Goal: Task Accomplishment & Management: Manage account settings

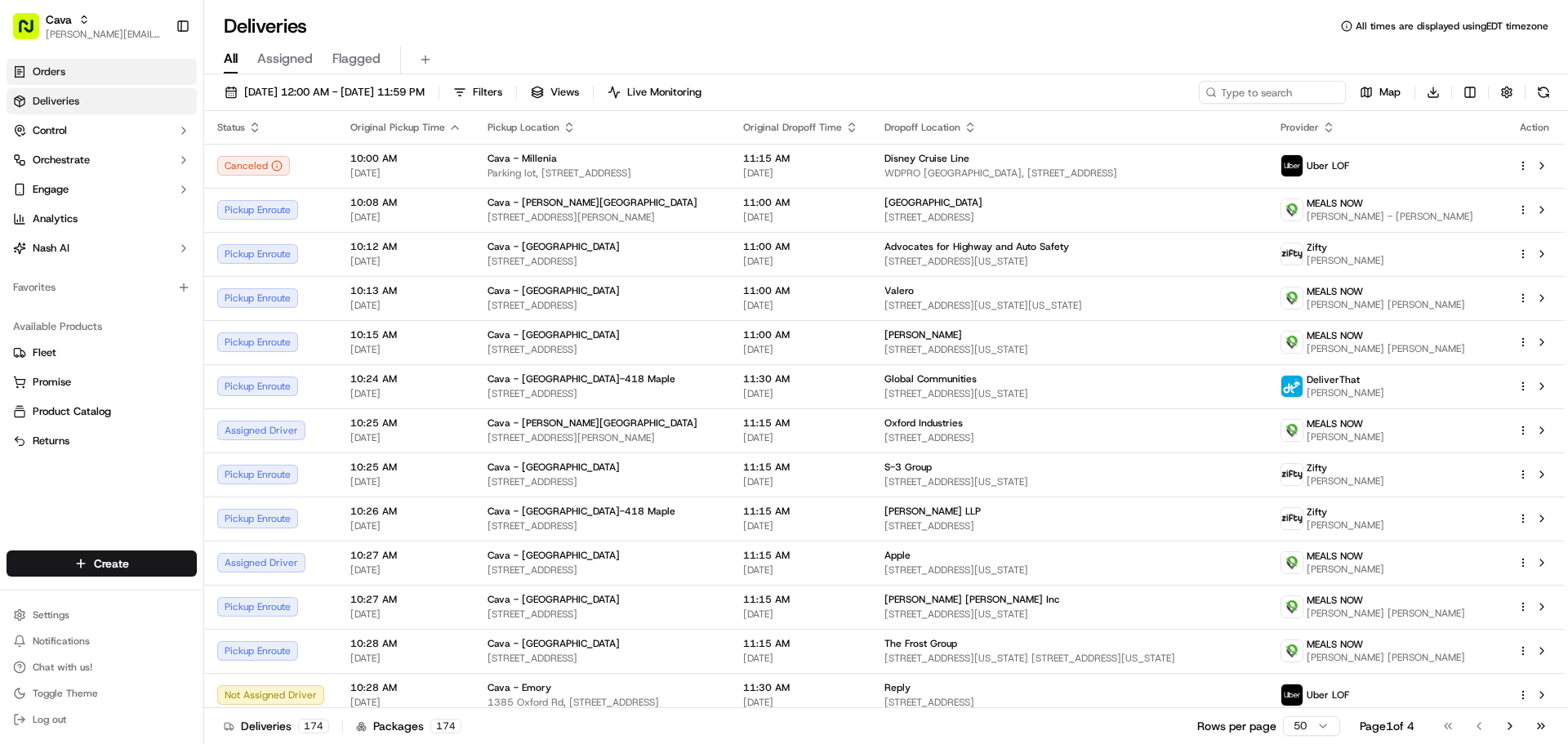
click at [71, 66] on link "Orders" at bounding box center [101, 72] width 191 height 26
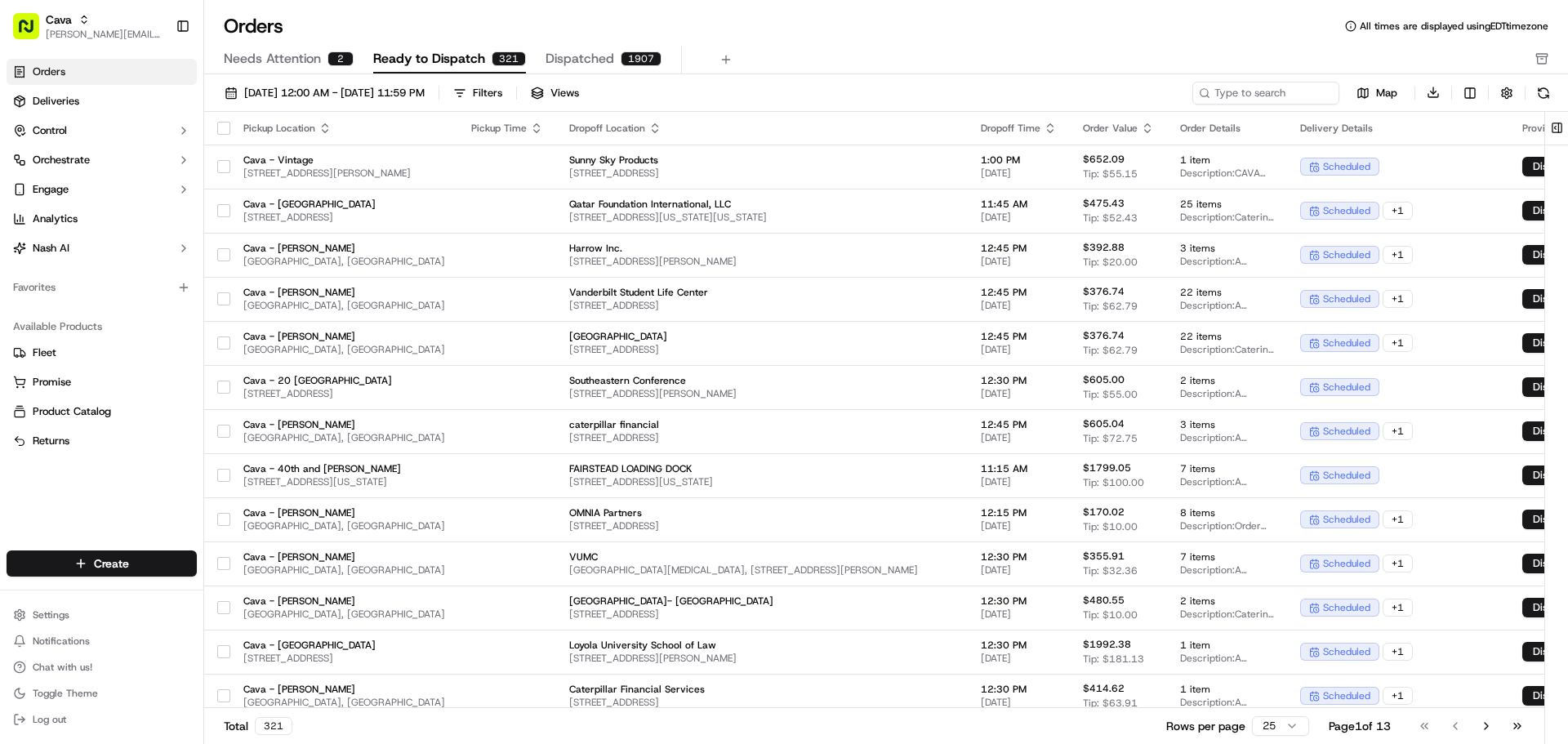
click at [260, 50] on span "Needs Attention" at bounding box center [272, 59] width 98 height 19
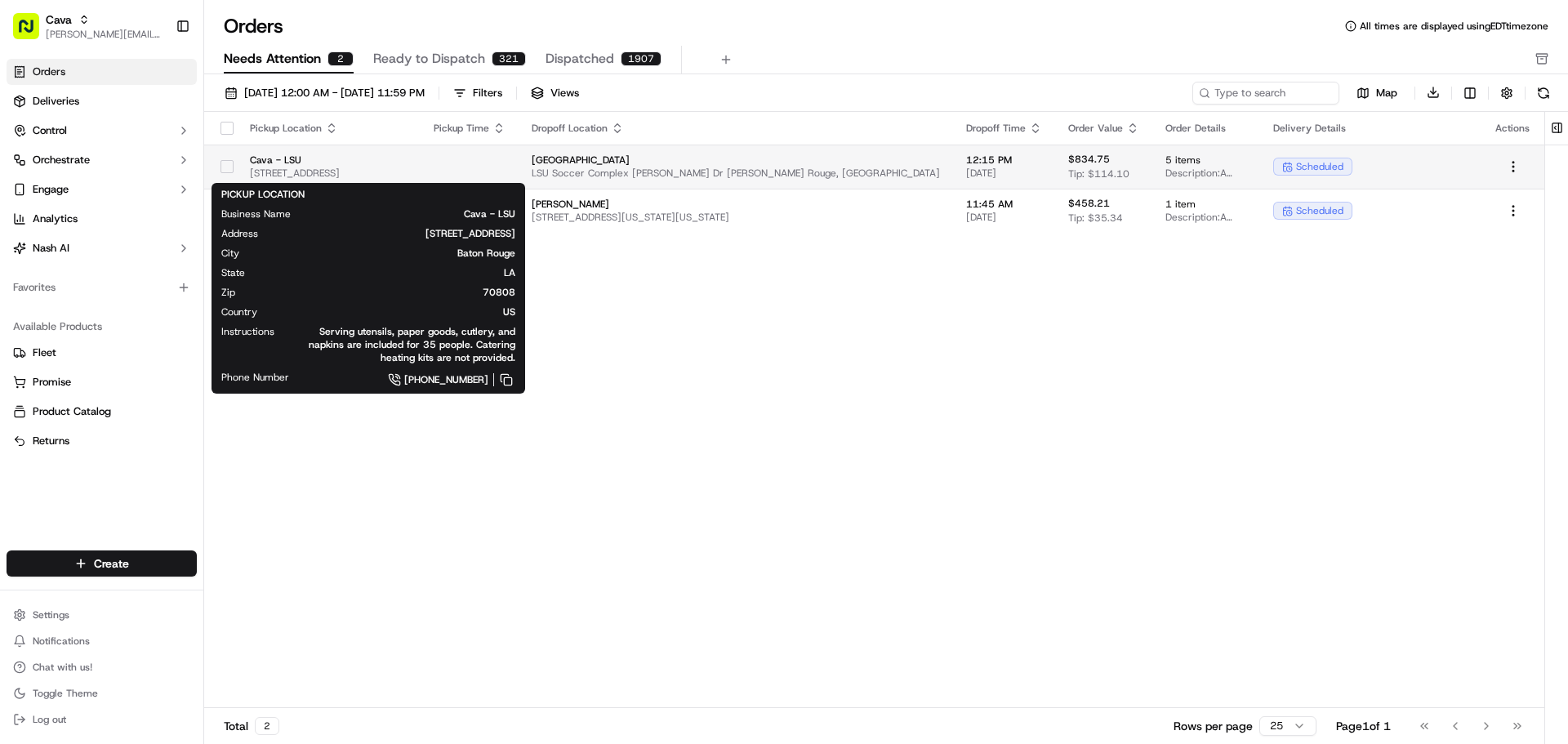
click at [381, 170] on span "[STREET_ADDRESS]" at bounding box center [328, 173] width 157 height 13
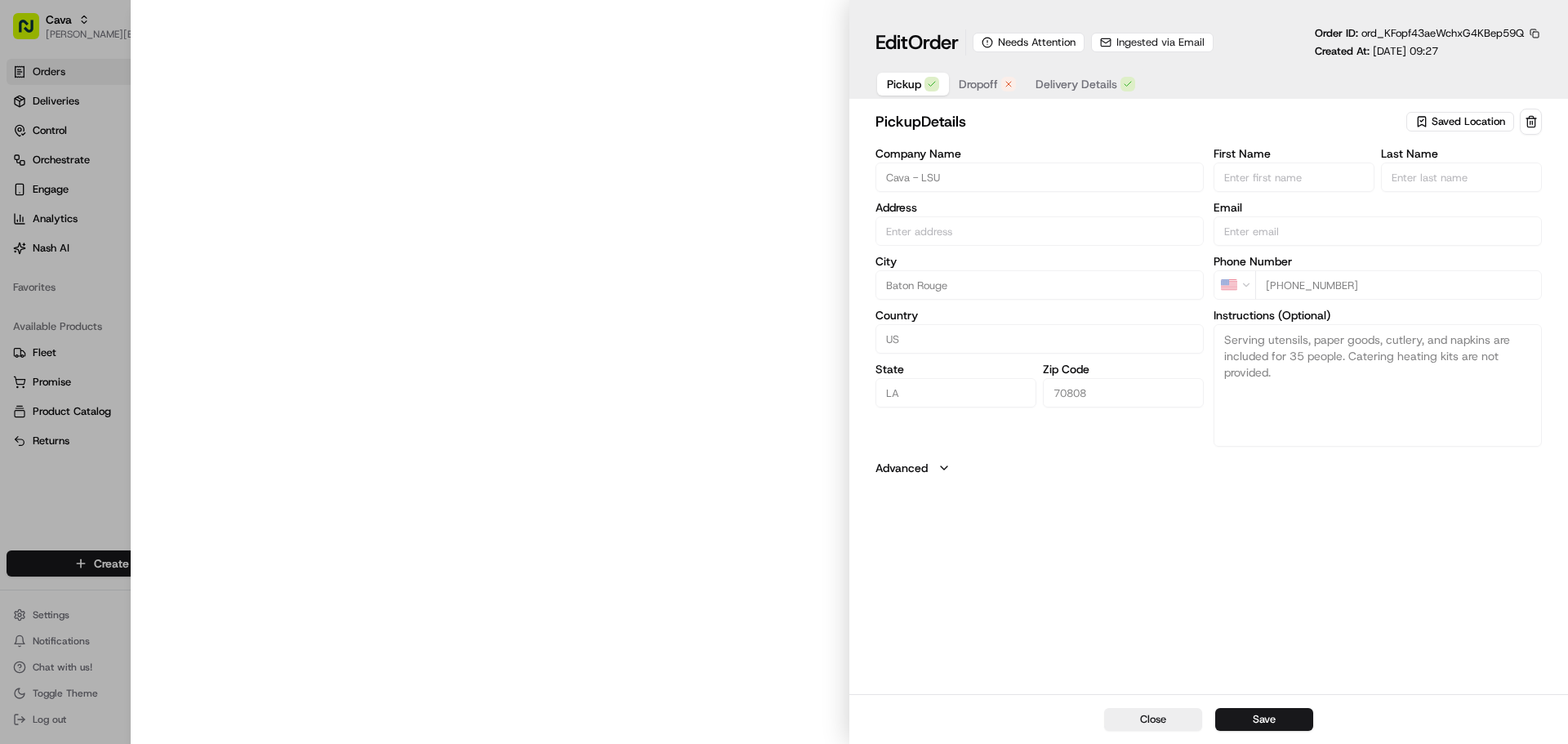
type input "[STREET_ADDRESS]"
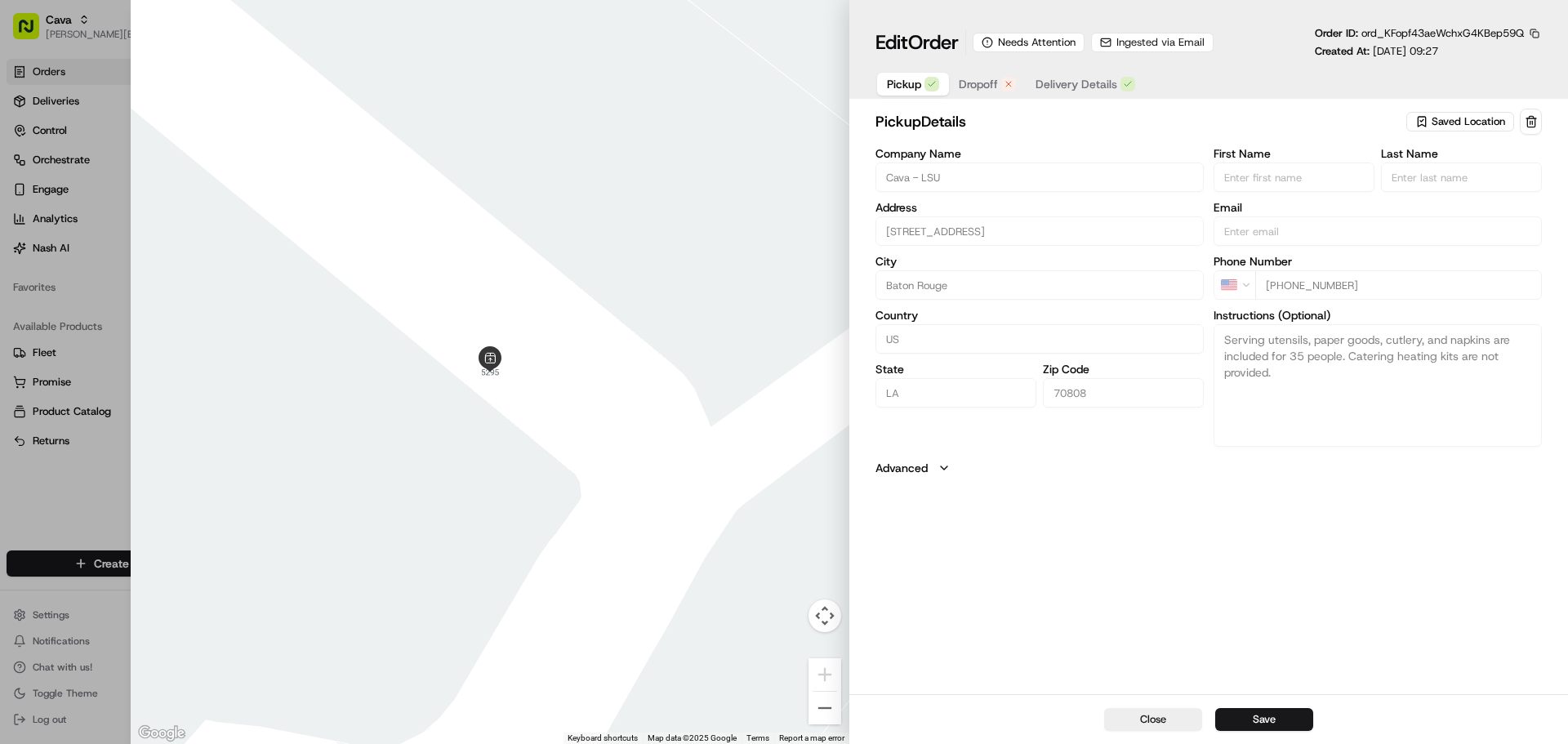
click at [987, 84] on span "Dropoff" at bounding box center [978, 83] width 40 height 17
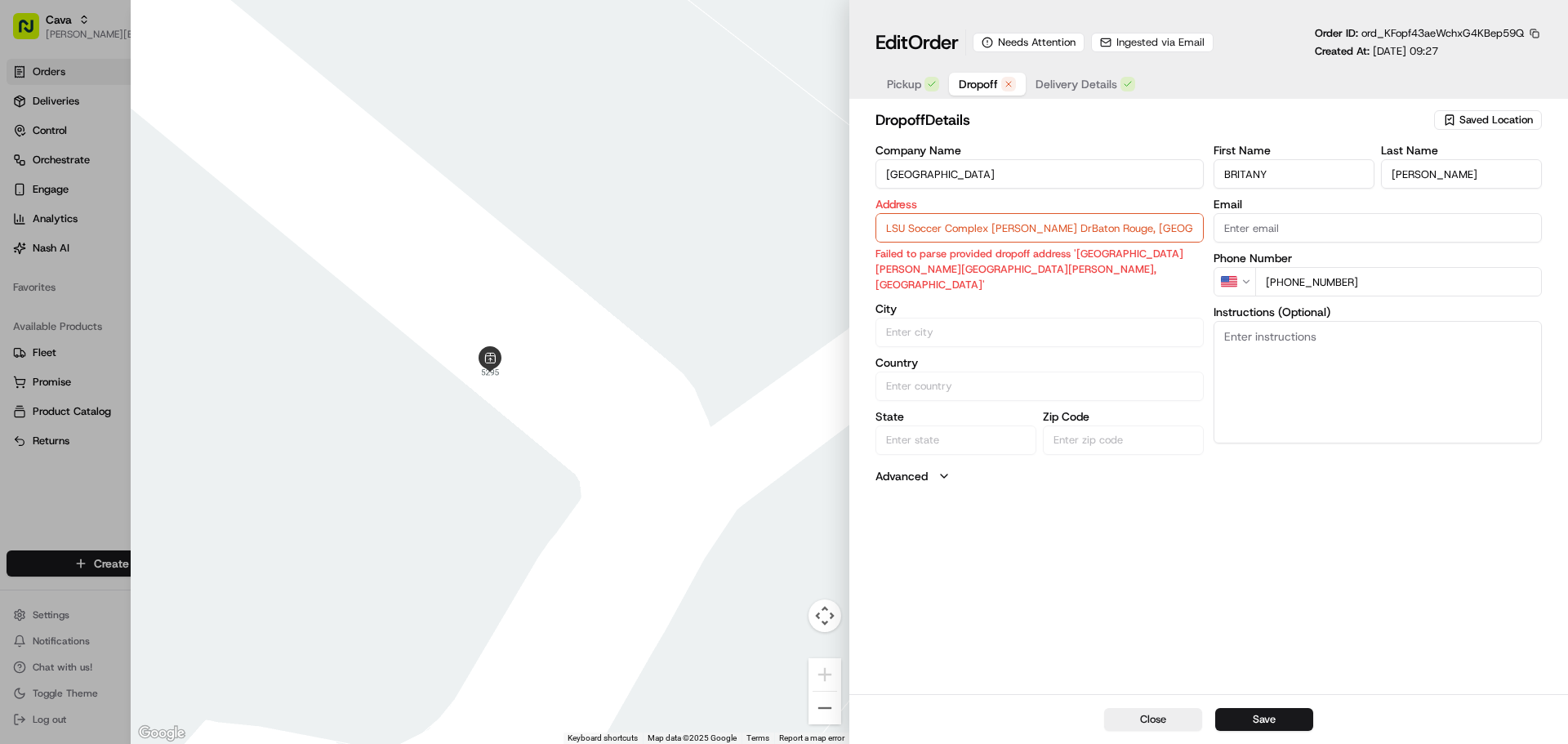
drag, startPoint x: 995, startPoint y: 182, endPoint x: 854, endPoint y: 191, distance: 141.3
click at [854, 191] on div "dropoff Details Saved Location Company Name LSU Soccer Complex Address [GEOGRAP…" at bounding box center [1209, 400] width 719 height 589
type input "LSU Soccer Complex [PERSON_NAME] DrBaton Rouge, [GEOGRAPHIC_DATA]"
click at [1037, 77] on span "Delivery Details" at bounding box center [1076, 83] width 82 height 17
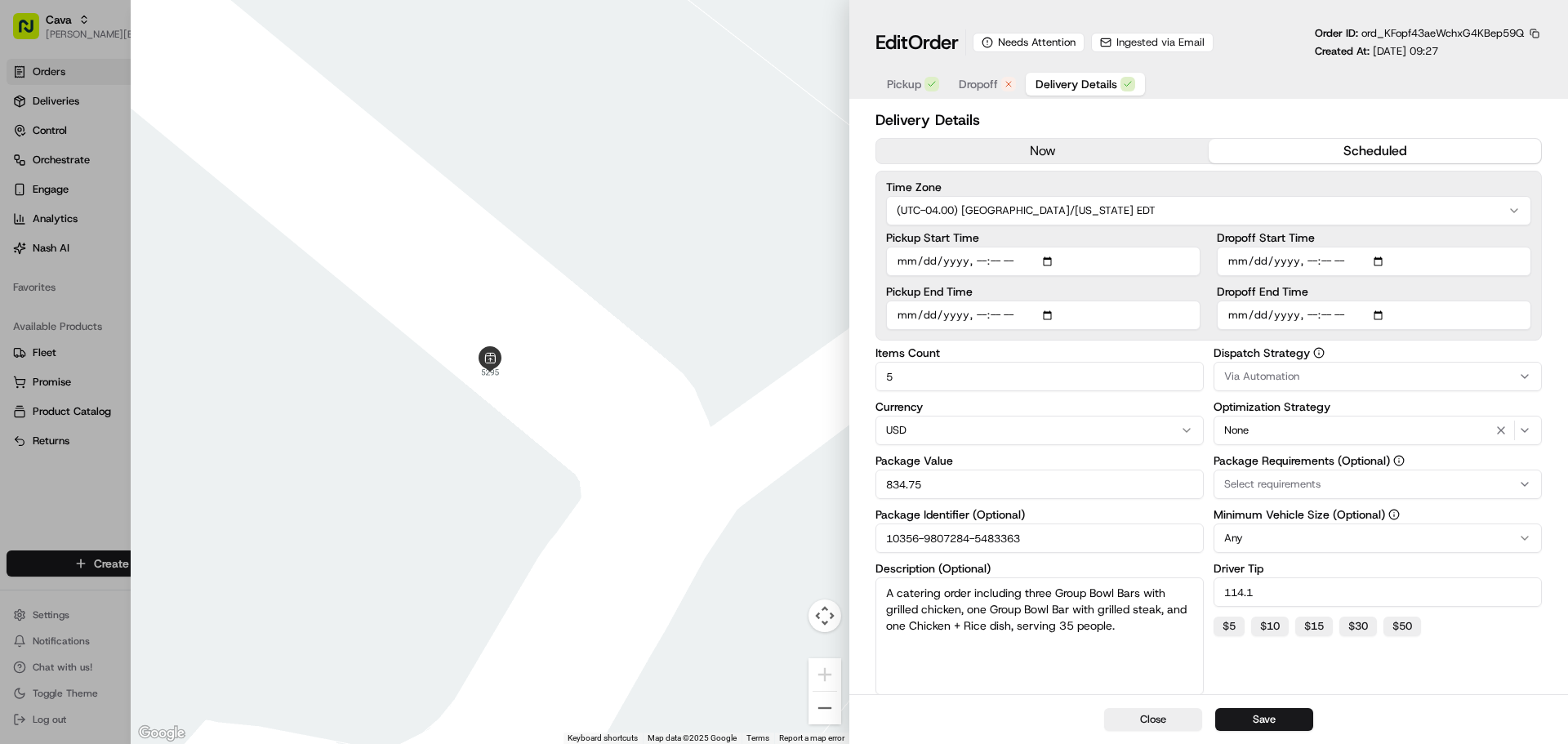
drag, startPoint x: 1030, startPoint y: 536, endPoint x: 877, endPoint y: 515, distance: 154.4
click at [877, 515] on div "Package Identifier (Optional) 10356-9807284-5483363" at bounding box center [1039, 531] width 329 height 44
click at [90, 526] on div at bounding box center [784, 372] width 1568 height 744
type input "1"
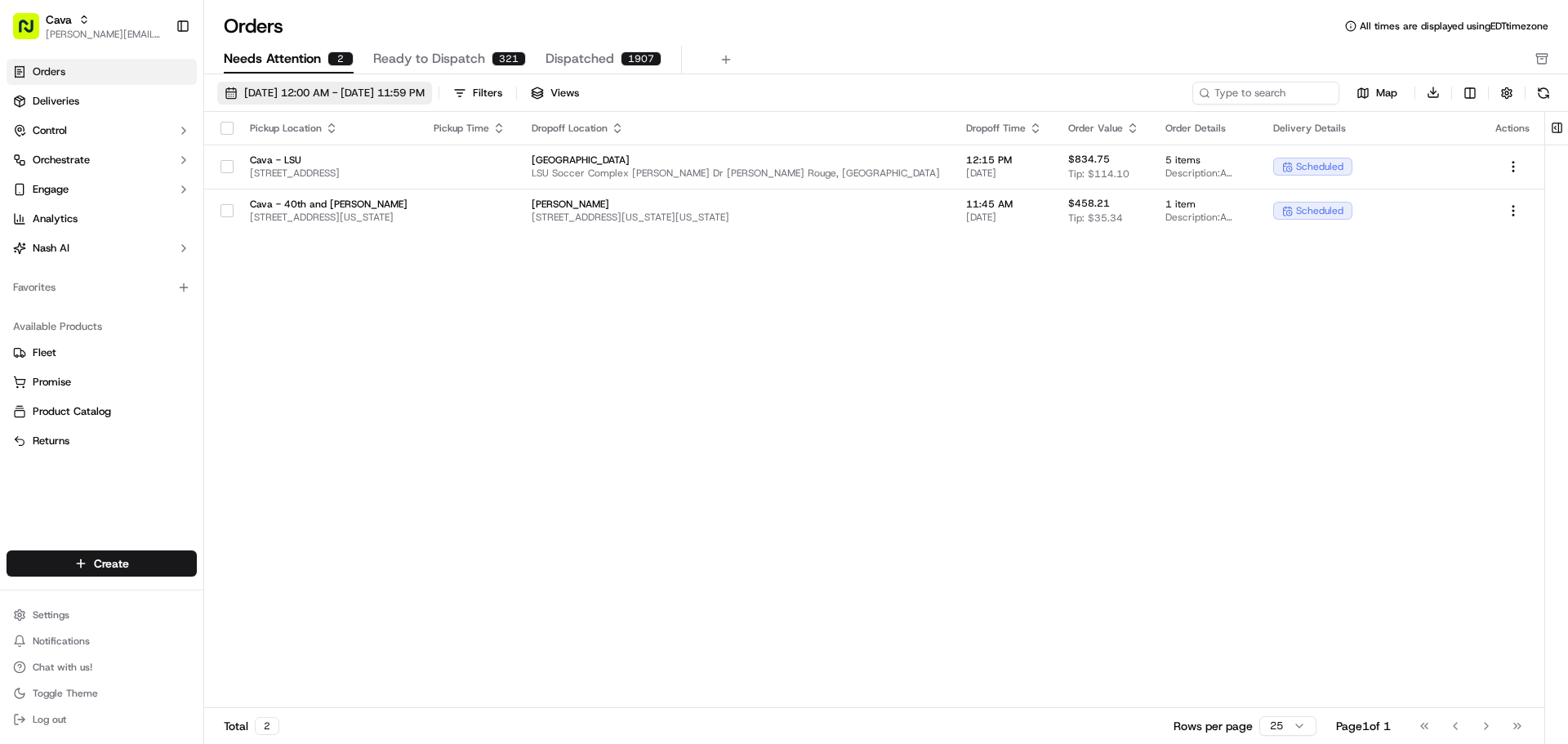
click at [379, 95] on span "[DATE] 12:00 AM - [DATE] 11:59 PM" at bounding box center [334, 93] width 180 height 15
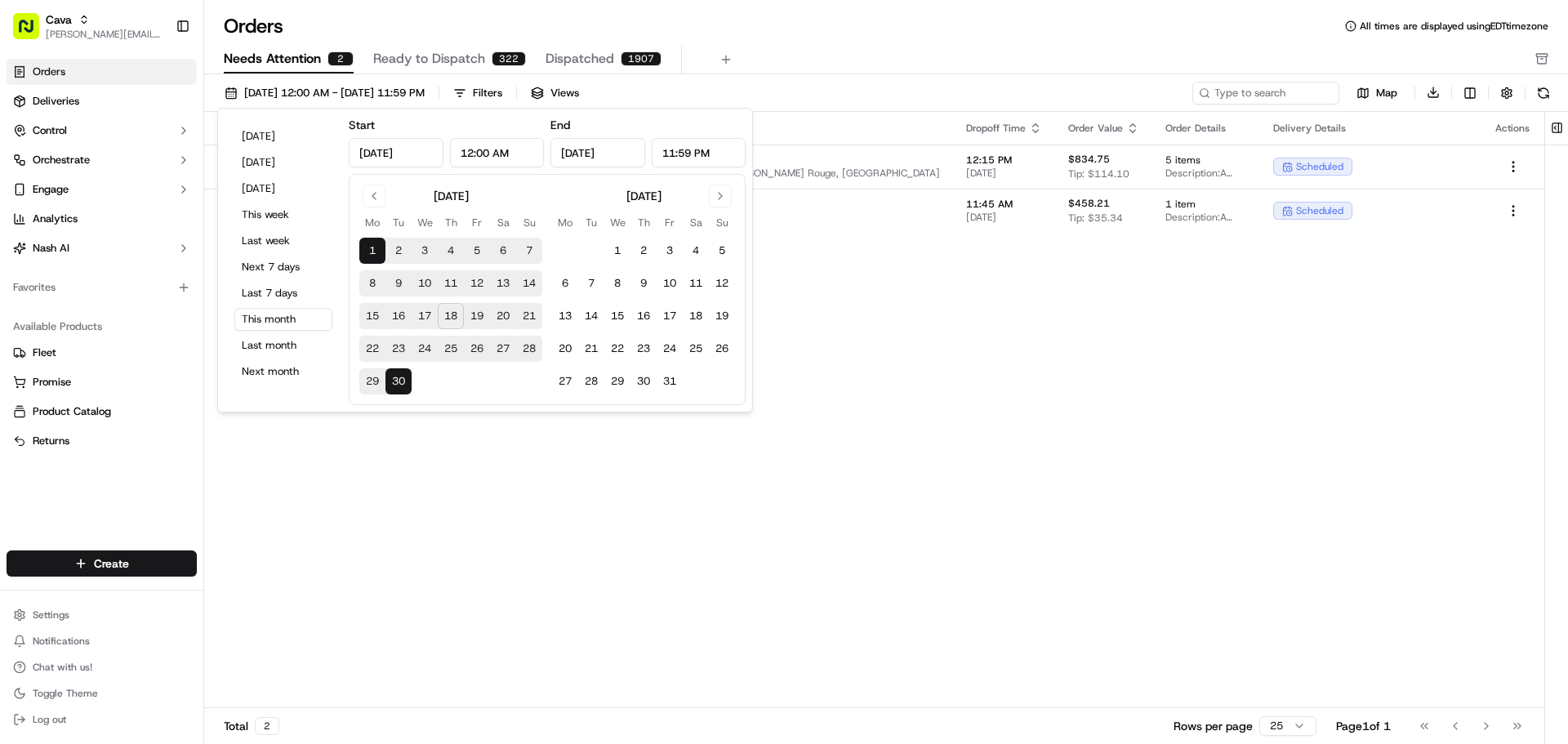
click at [414, 154] on input "[DATE]" at bounding box center [396, 152] width 95 height 29
click at [374, 160] on input "[DATE]" at bounding box center [396, 152] width 95 height 29
click at [373, 196] on button "Go to previous month" at bounding box center [374, 196] width 23 height 23
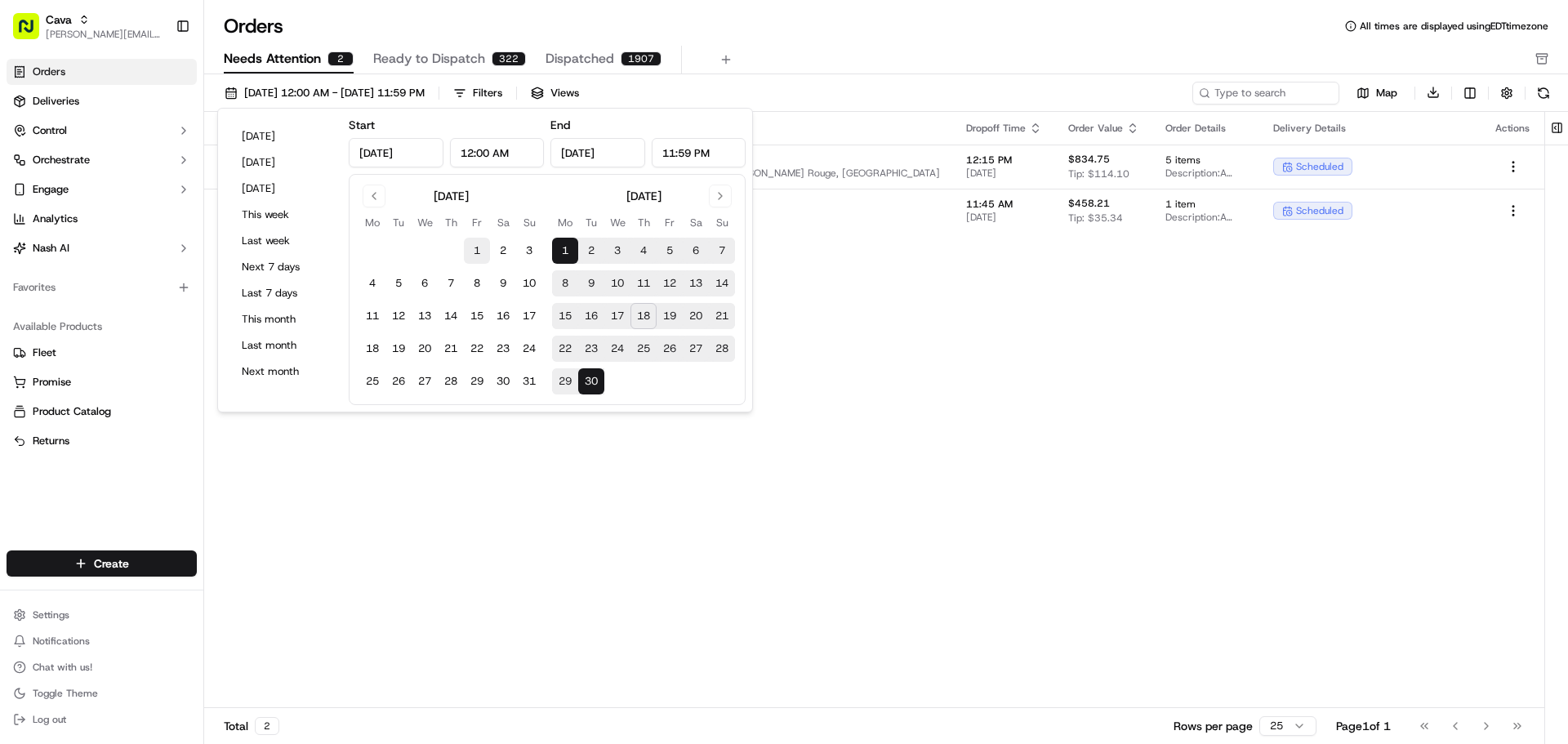
click at [479, 241] on button "1" at bounding box center [477, 250] width 26 height 26
type input "[DATE]"
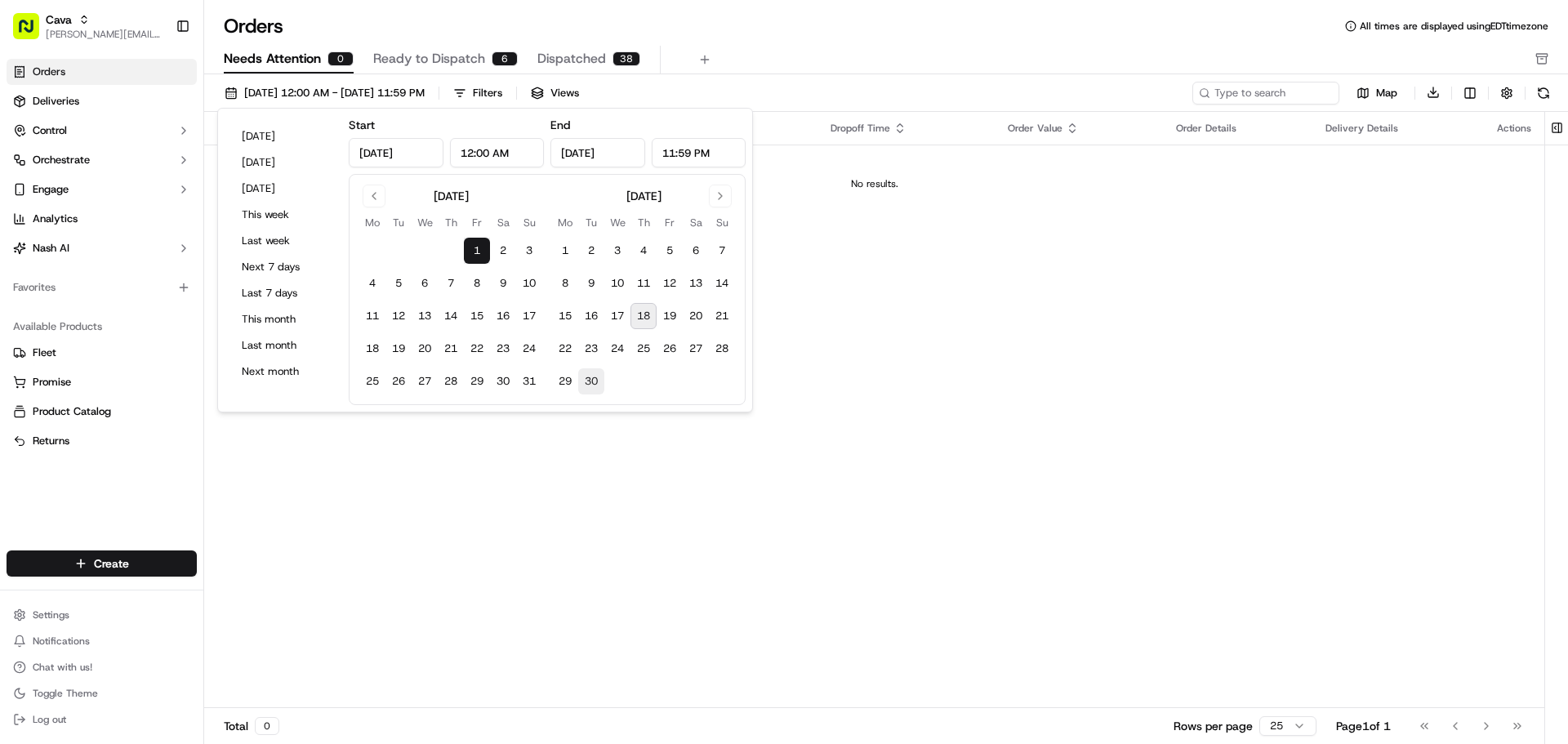
click at [589, 386] on button "30" at bounding box center [591, 381] width 26 height 26
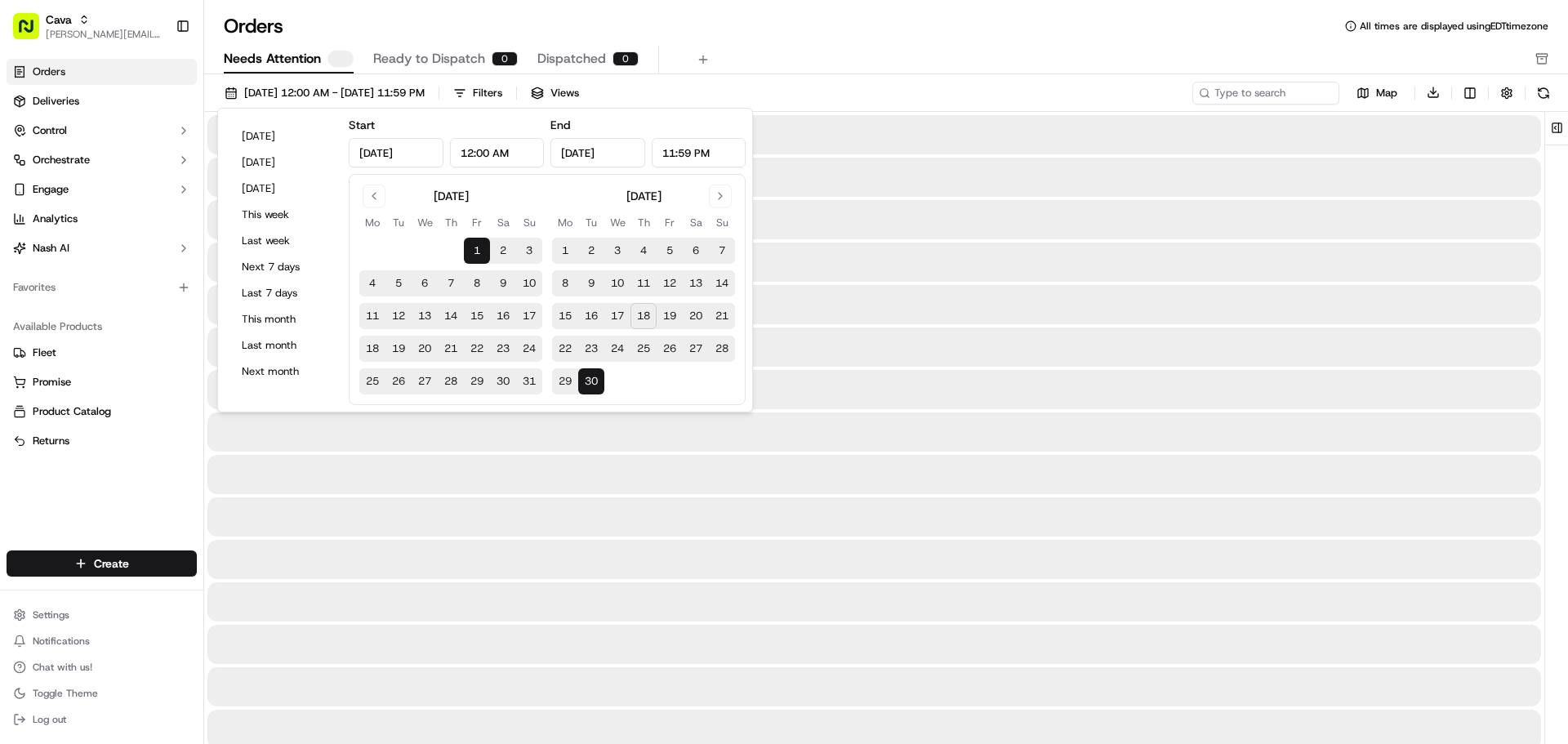
type input "[DATE]"
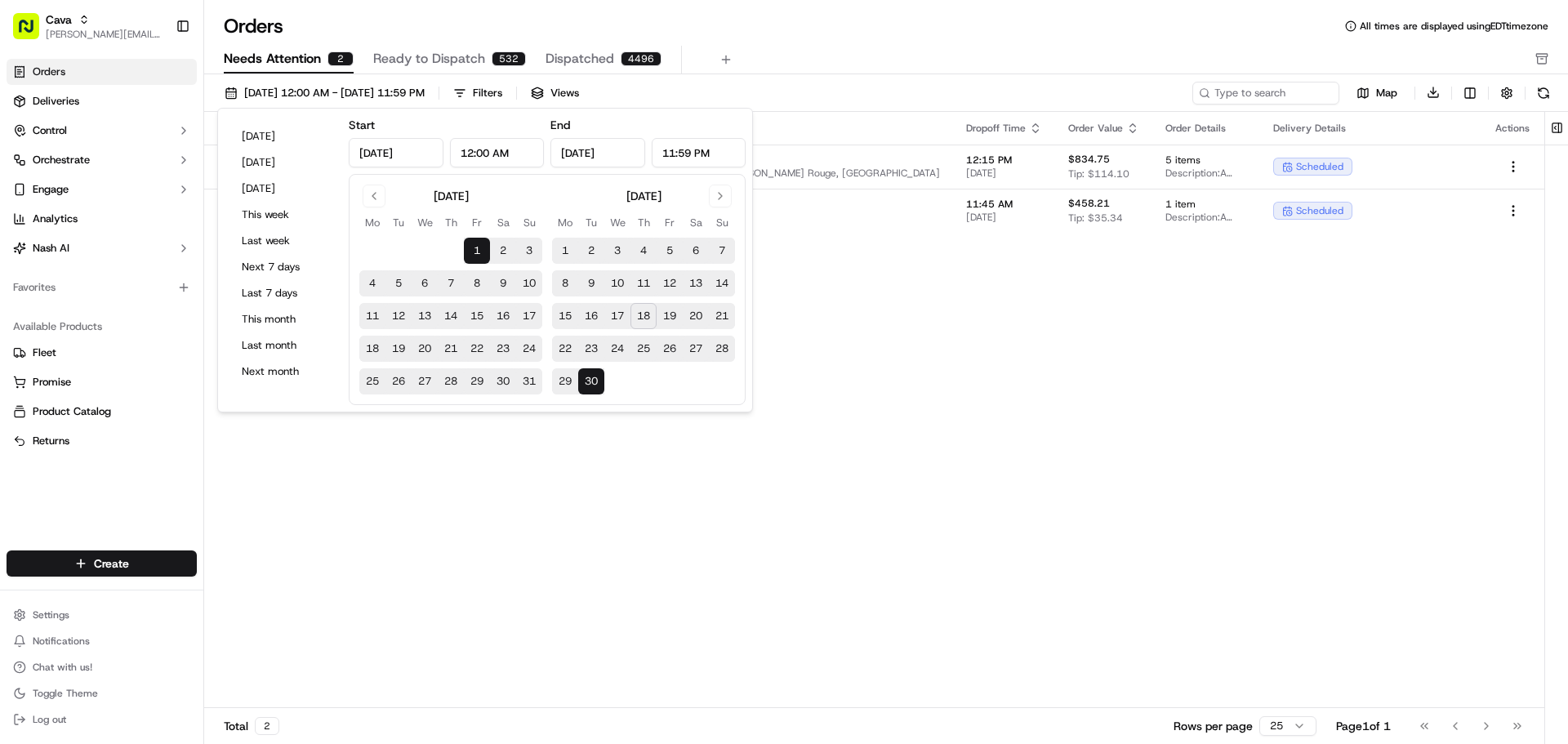
click at [888, 33] on div "Orders All times are displayed using EDT timezone" at bounding box center [885, 26] width 1363 height 26
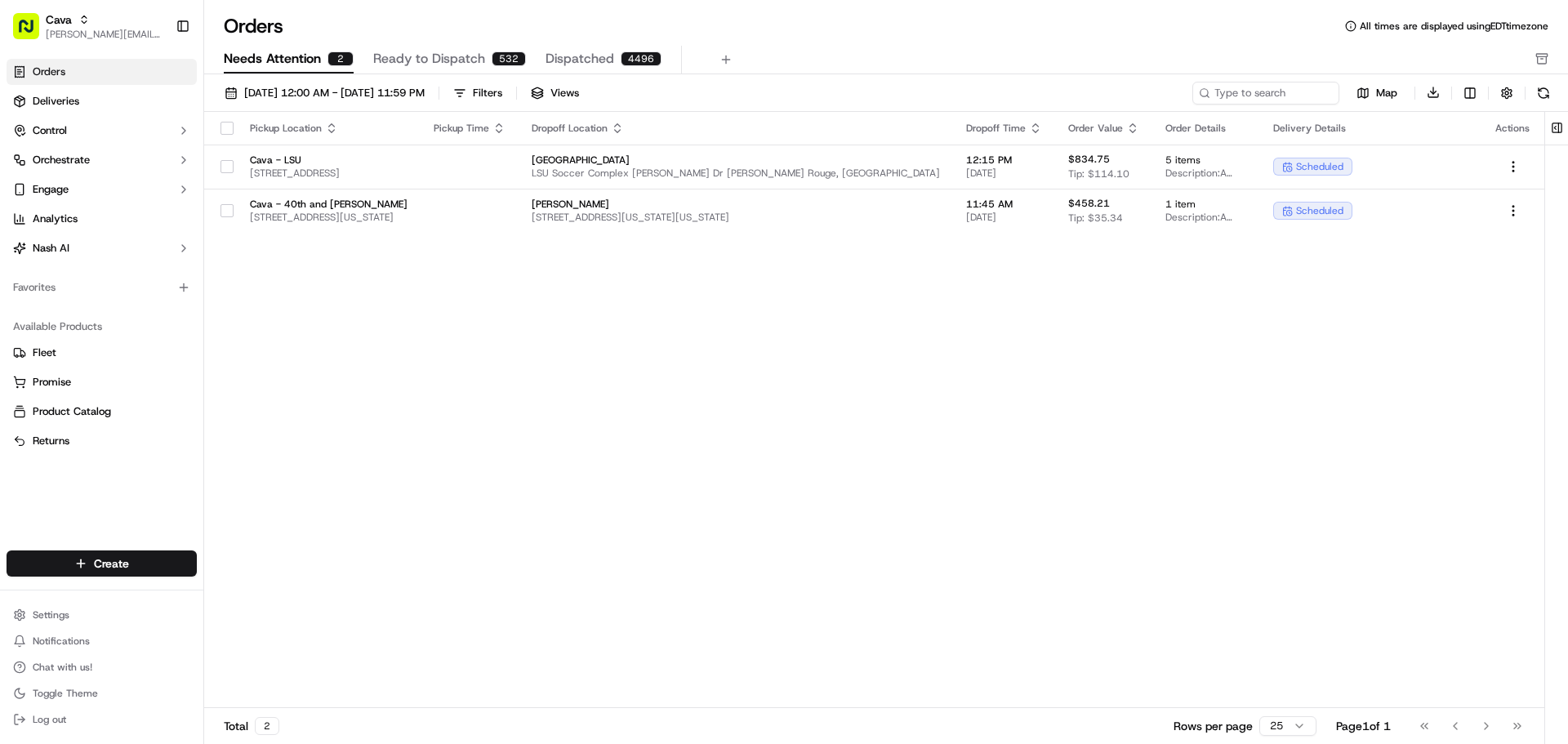
click at [424, 54] on span "Ready to Dispatch" at bounding box center [429, 59] width 112 height 19
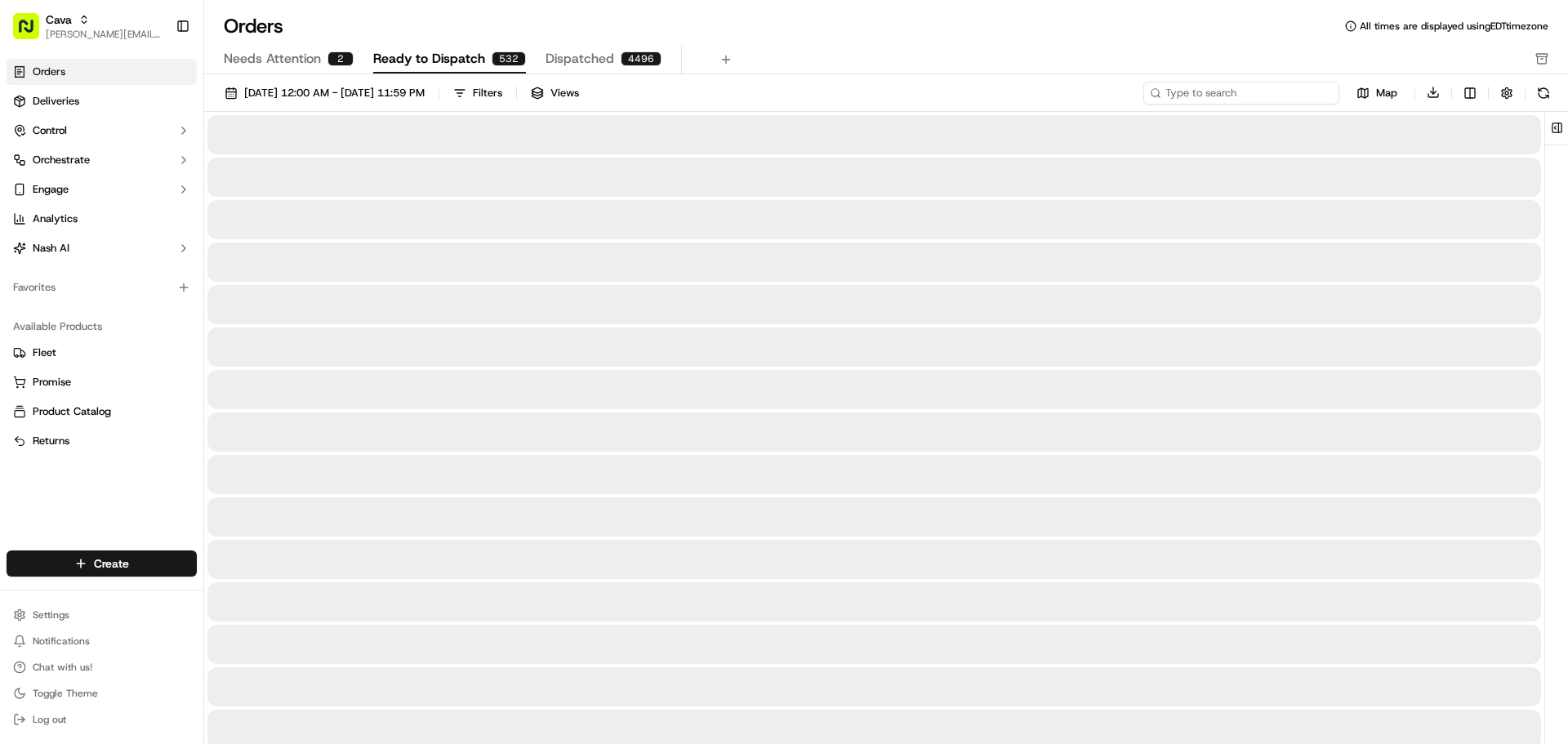
click at [1271, 98] on input at bounding box center [1240, 93] width 196 height 23
paste input "10356-9993618-8839108"
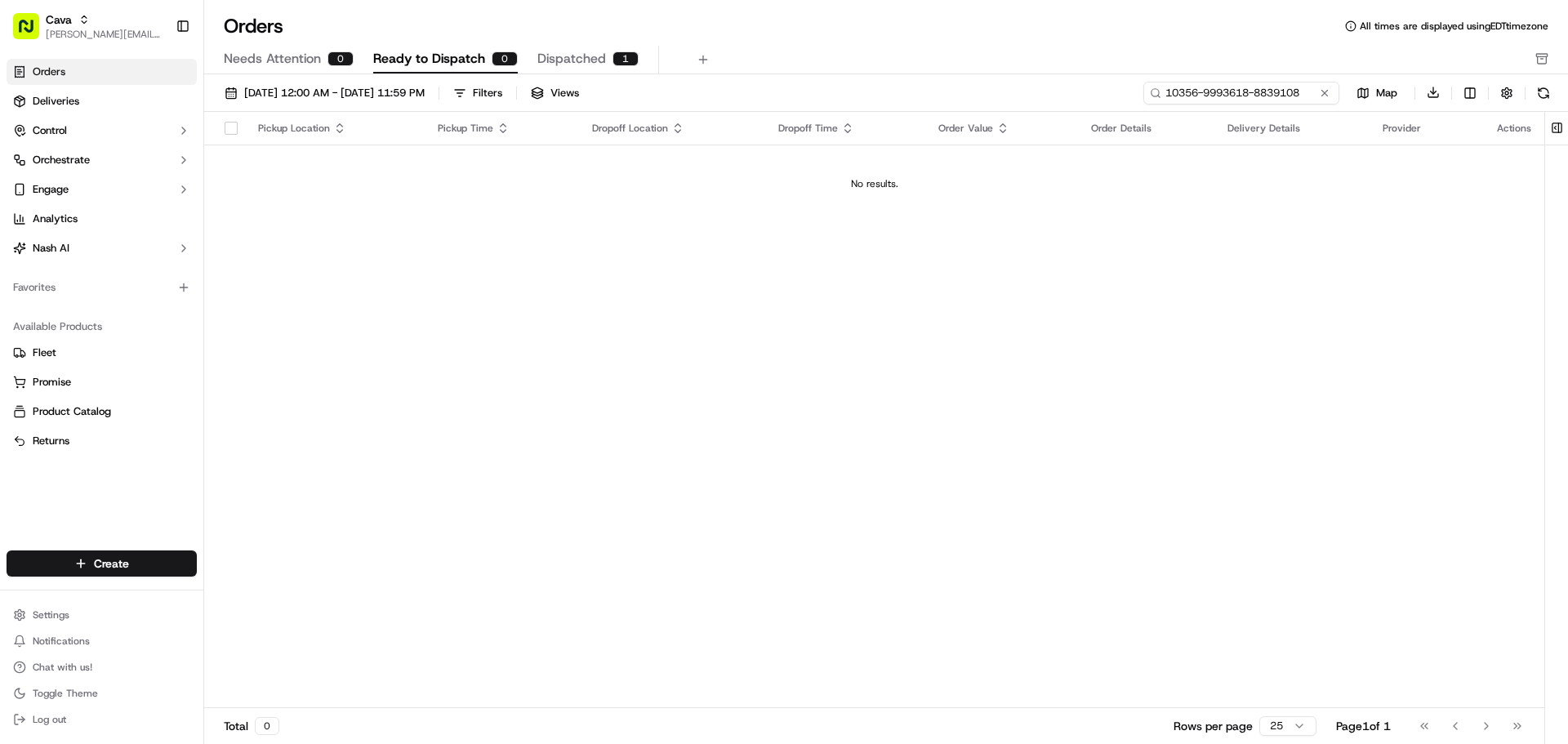
type input "10356-9993618-8839108"
click at [579, 61] on span "Dispatched" at bounding box center [572, 59] width 69 height 19
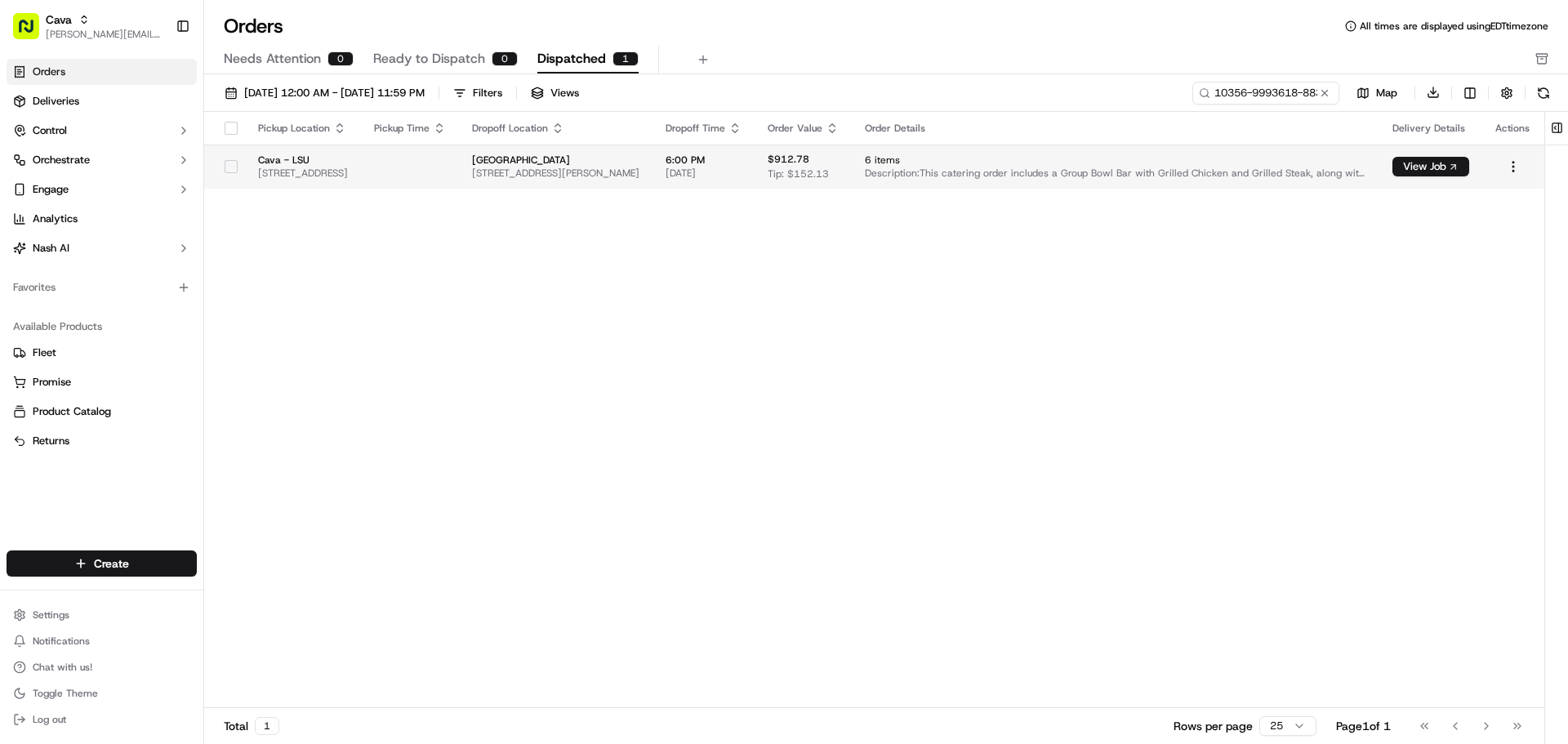
click at [361, 174] on td "Cava - LSU [STREET_ADDRESS]" at bounding box center [303, 167] width 116 height 44
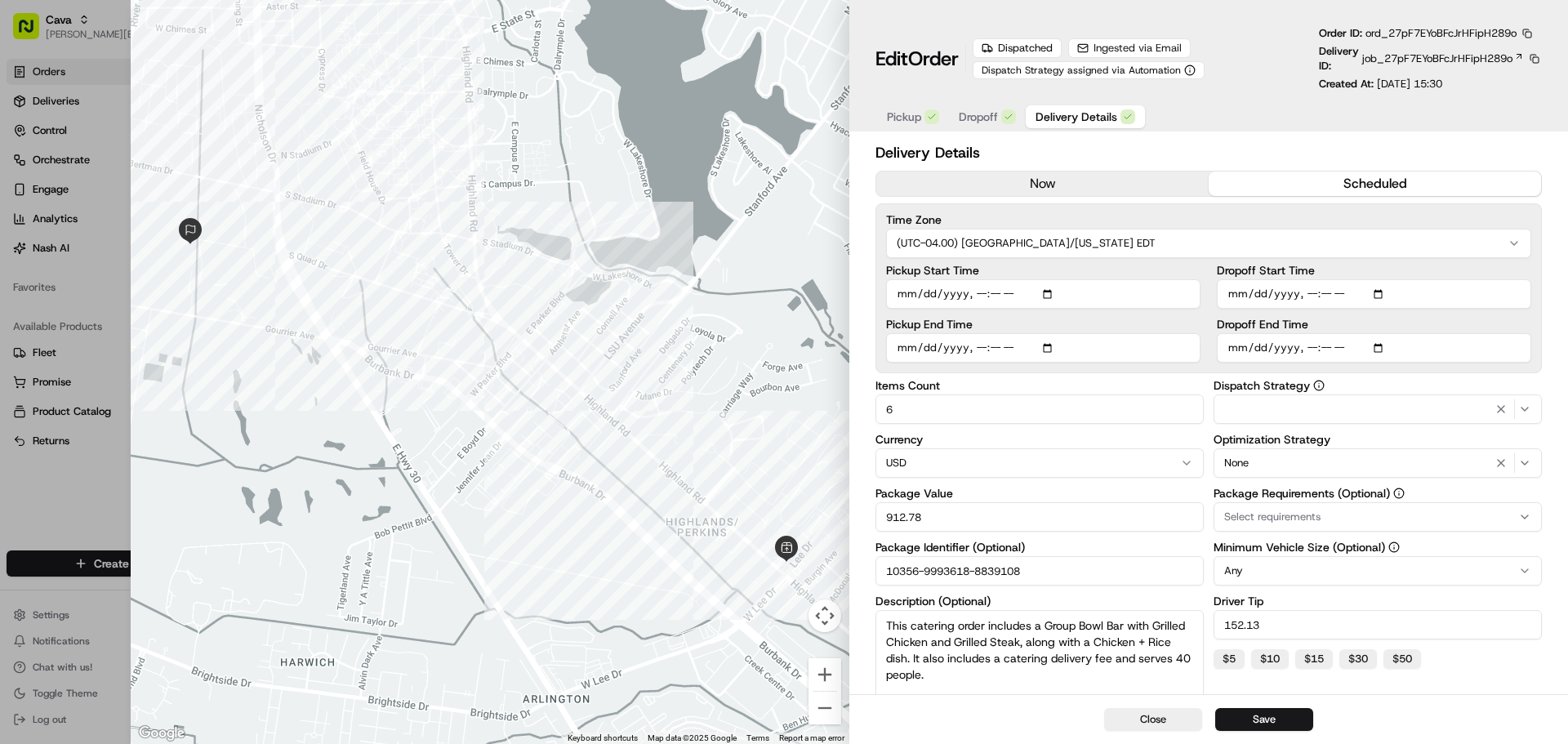
click at [978, 120] on span "Dropoff" at bounding box center [978, 117] width 40 height 17
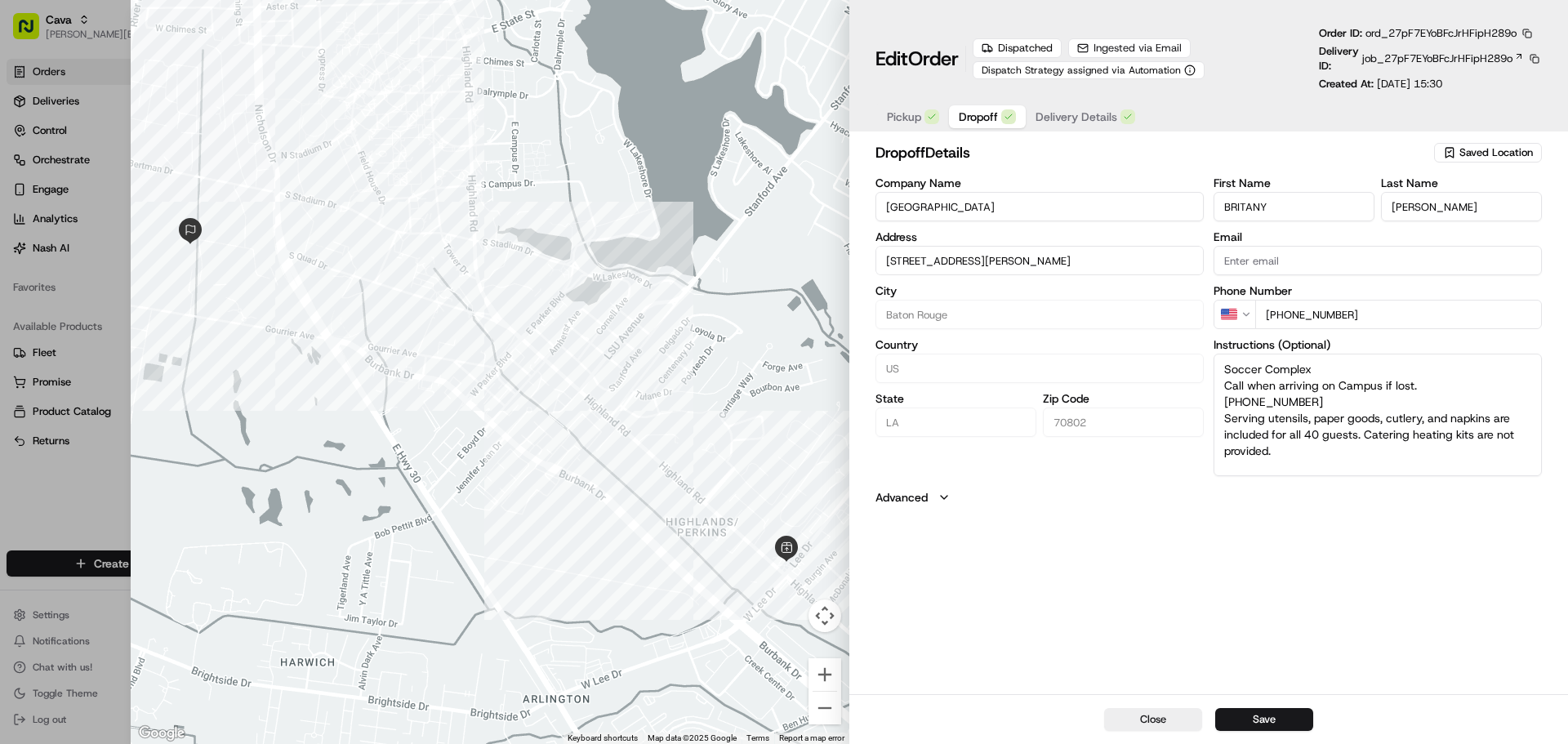
click at [1074, 269] on input "[STREET_ADDRESS][PERSON_NAME]" at bounding box center [1039, 260] width 329 height 29
click at [105, 496] on div at bounding box center [784, 372] width 1568 height 744
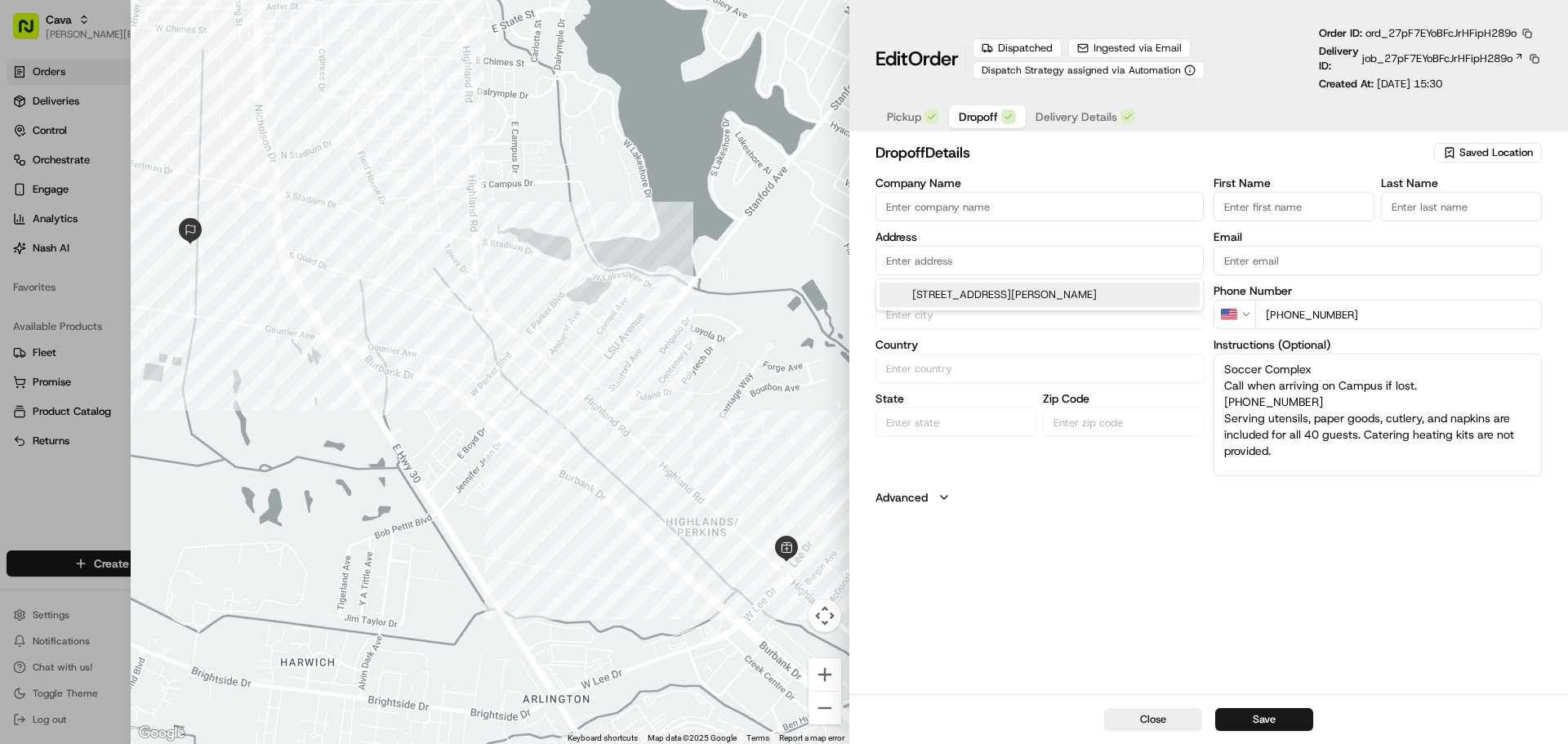
type input "+1"
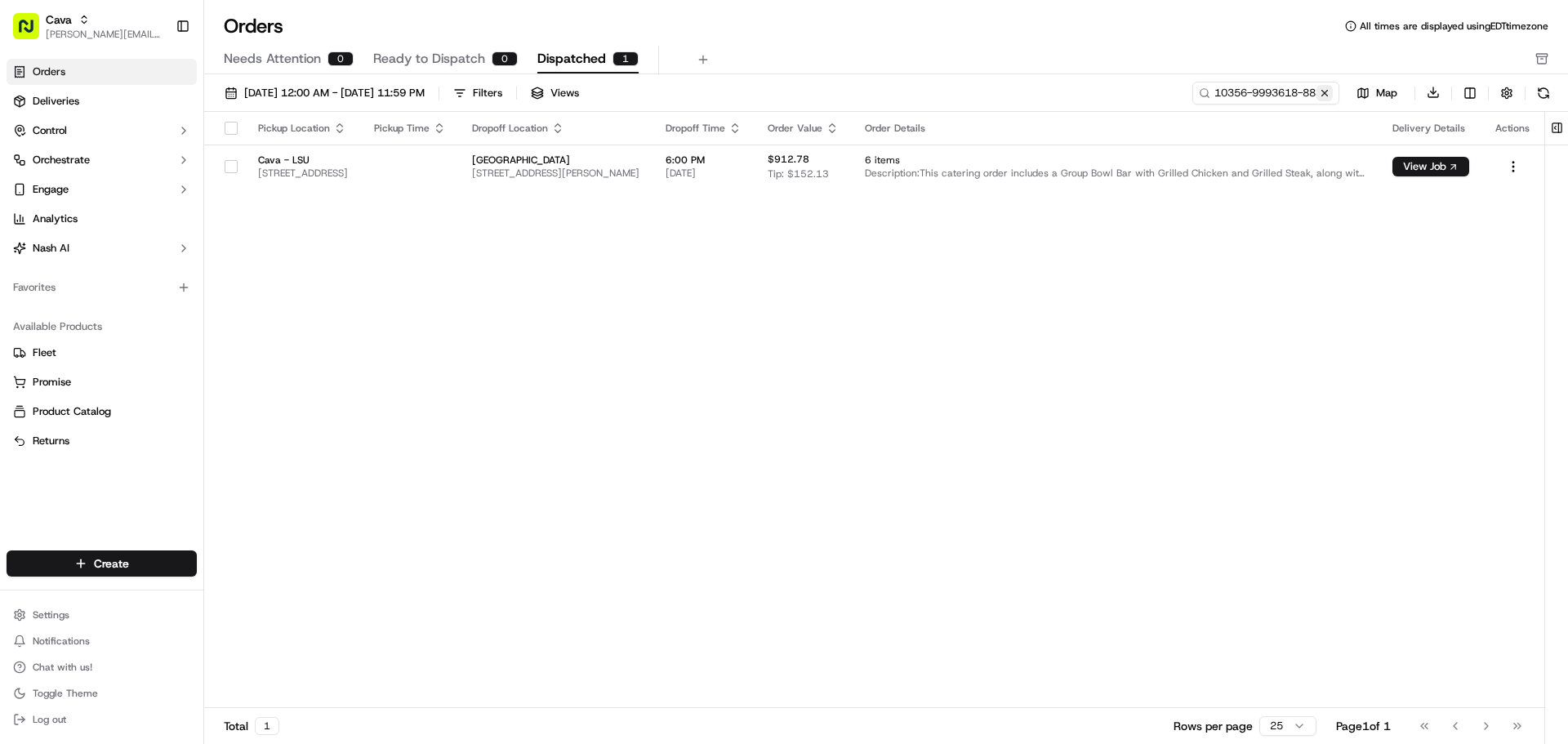
click at [1321, 92] on button at bounding box center [1324, 93] width 17 height 17
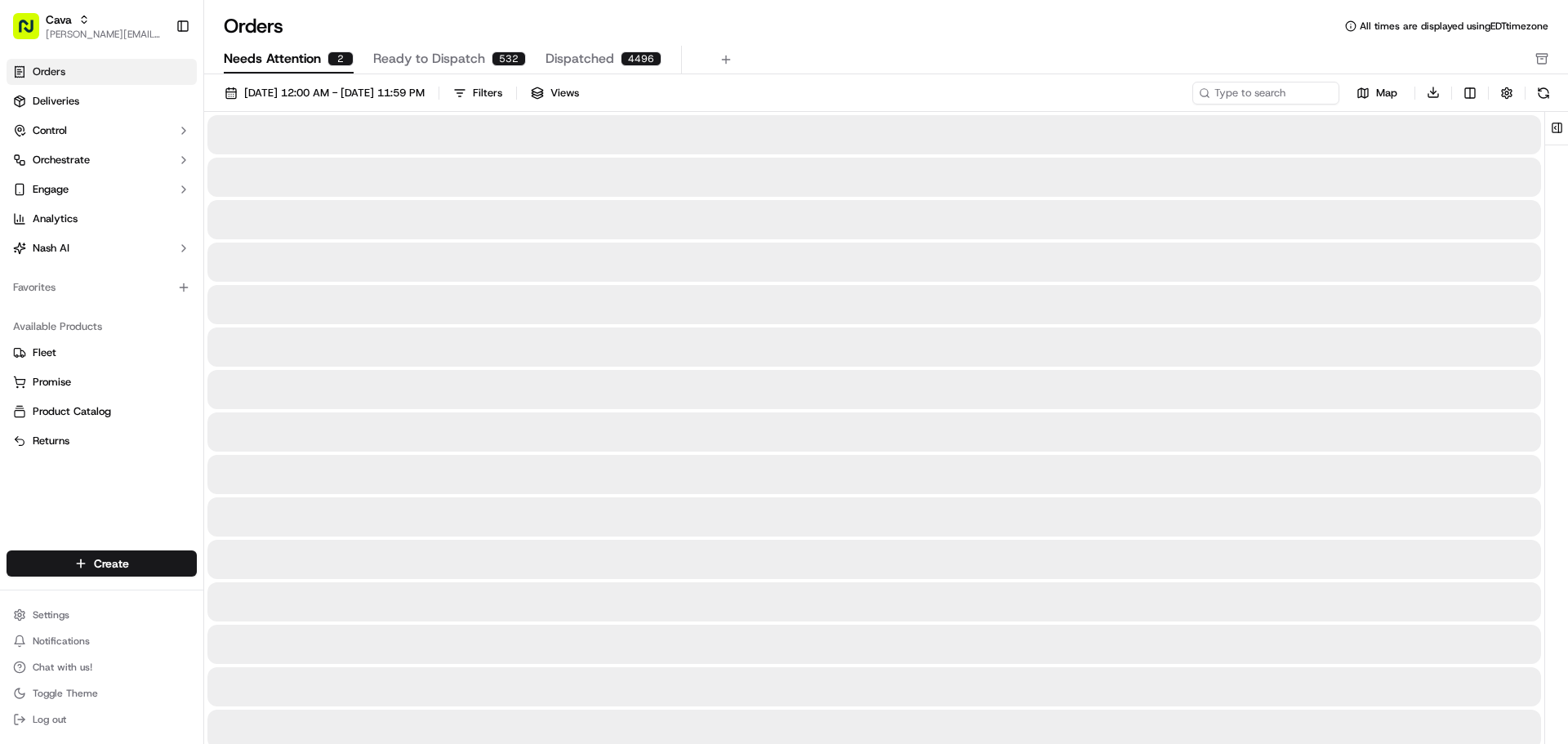
click at [271, 59] on span "Needs Attention" at bounding box center [272, 59] width 98 height 19
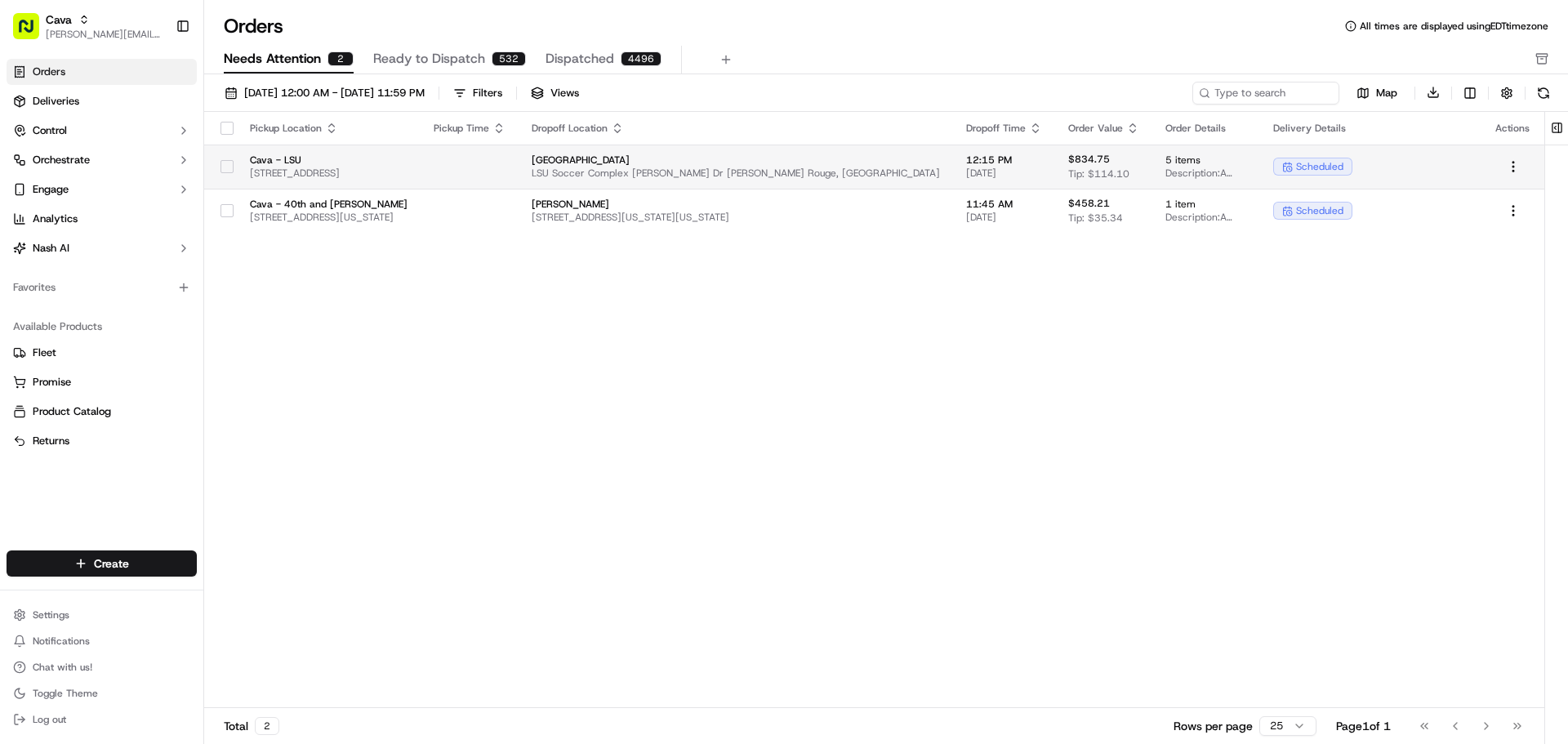
click at [773, 163] on span "[GEOGRAPHIC_DATA]" at bounding box center [735, 160] width 408 height 13
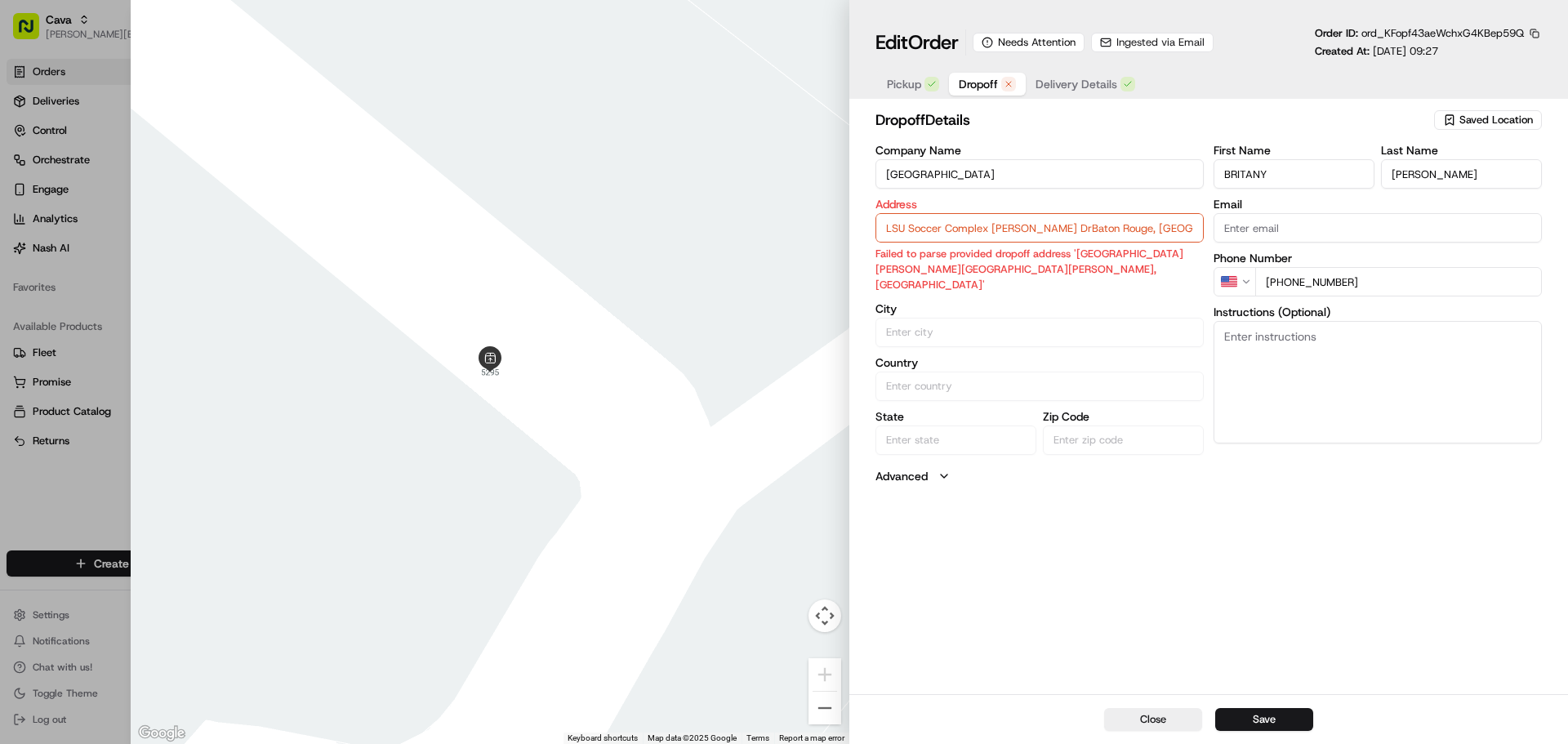
click at [980, 91] on span "Dropoff" at bounding box center [978, 83] width 40 height 17
click at [1122, 225] on input "LSU Soccer Complex [PERSON_NAME] DrBaton Rouge, [GEOGRAPHIC_DATA]" at bounding box center [1039, 228] width 329 height 29
click at [1162, 226] on input "LSU Soccer Complex [PERSON_NAME] DrBaton Rouge, [GEOGRAPHIC_DATA]" at bounding box center [1039, 228] width 329 height 29
paste input "[STREET_ADDRESS][PERSON_NAME]"
type input "[STREET_ADDRESS][PERSON_NAME]"
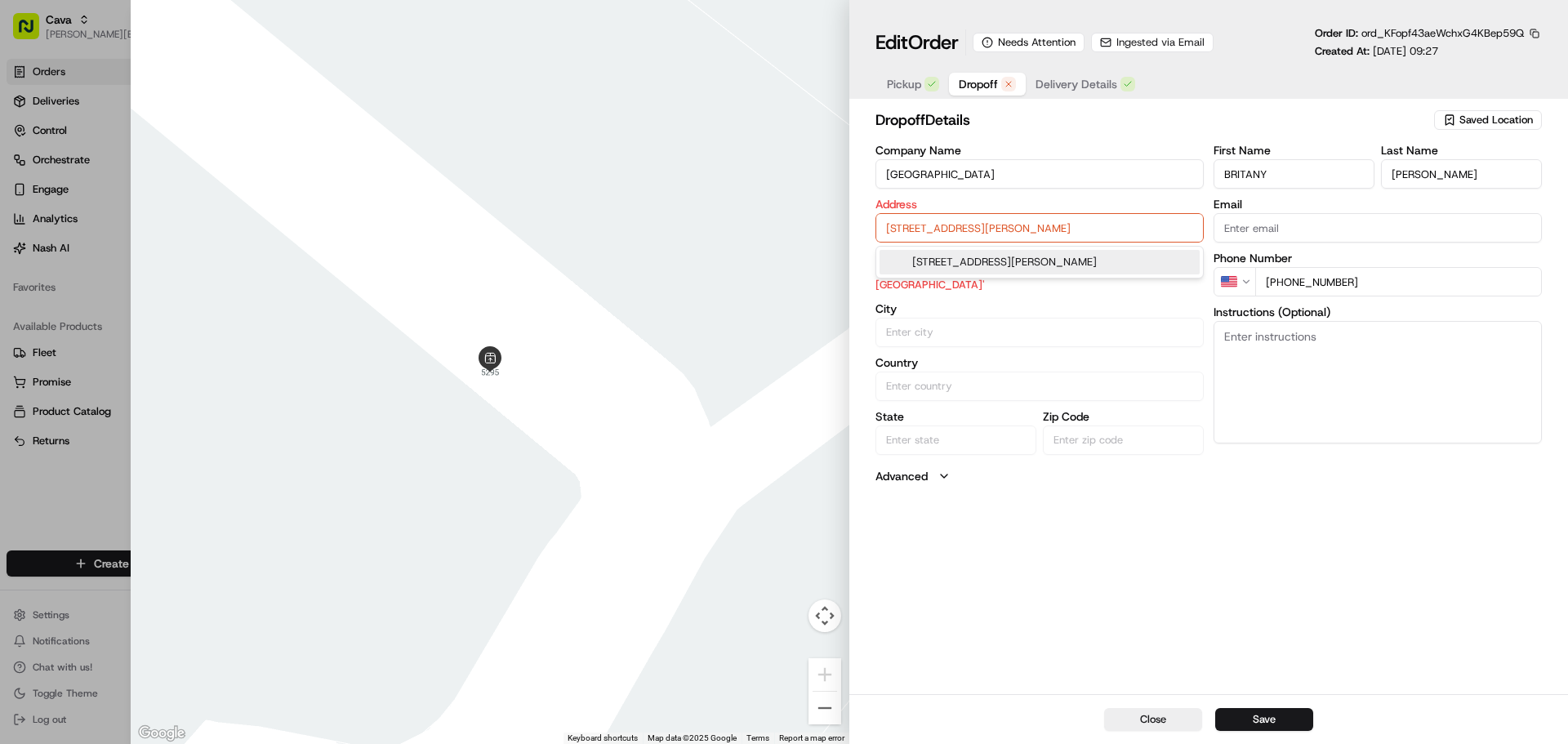
click at [1115, 263] on div "[STREET_ADDRESS][PERSON_NAME]" at bounding box center [1039, 262] width 320 height 25
type input "Baton Rouge"
type input "[GEOGRAPHIC_DATA]"
type input "LA"
type input "70802"
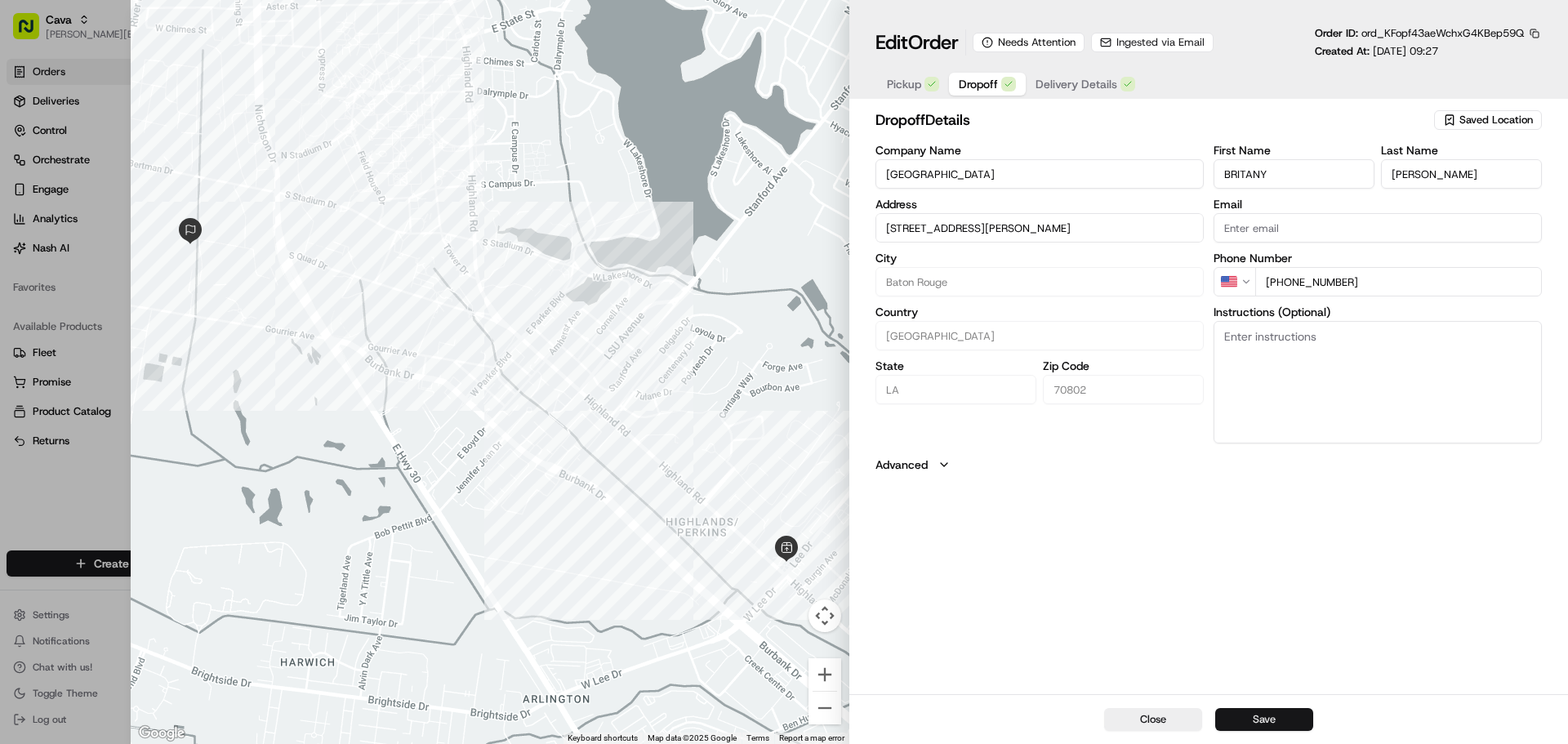
type input "[STREET_ADDRESS][PERSON_NAME]"
click at [1275, 726] on button "Save" at bounding box center [1264, 719] width 98 height 23
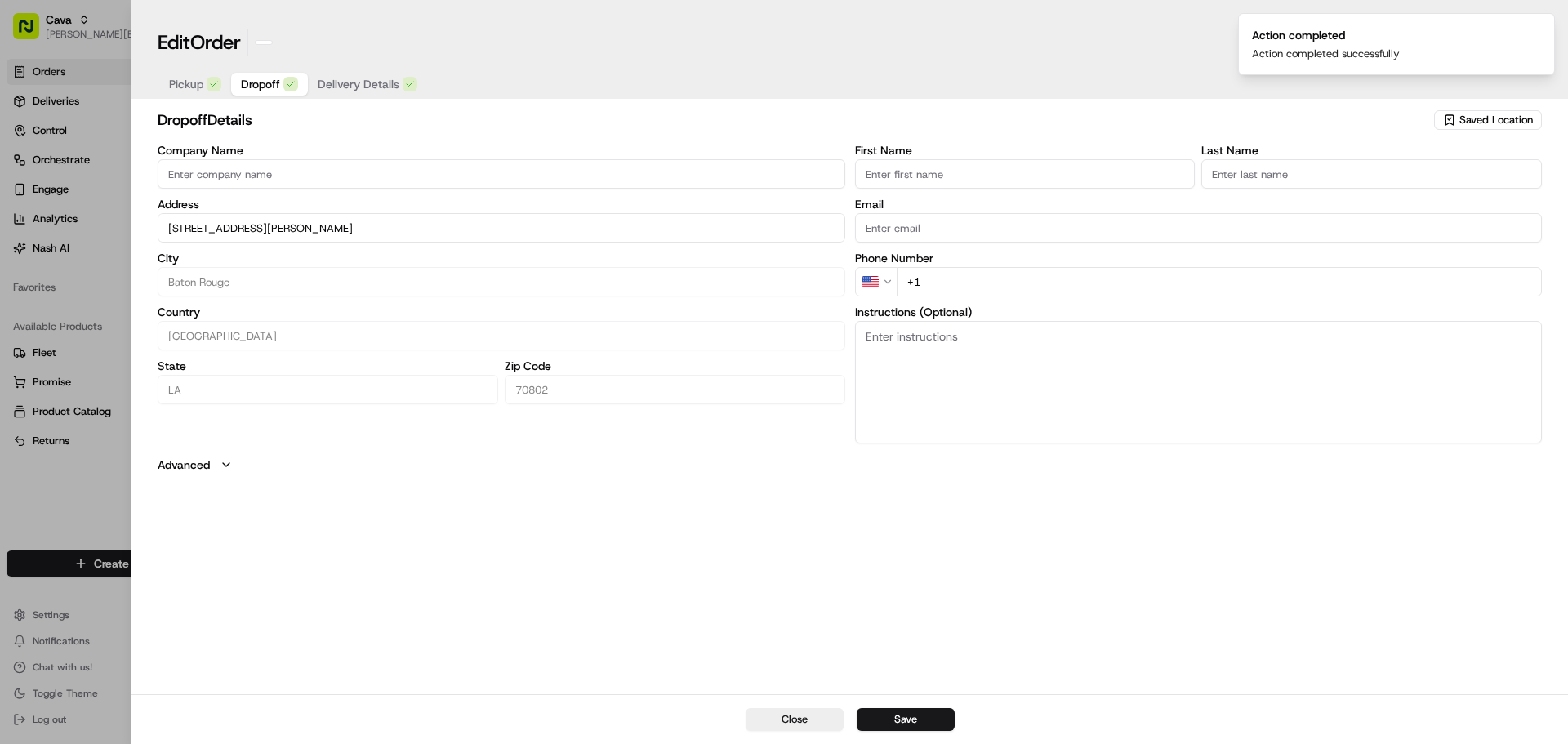
type input "+1"
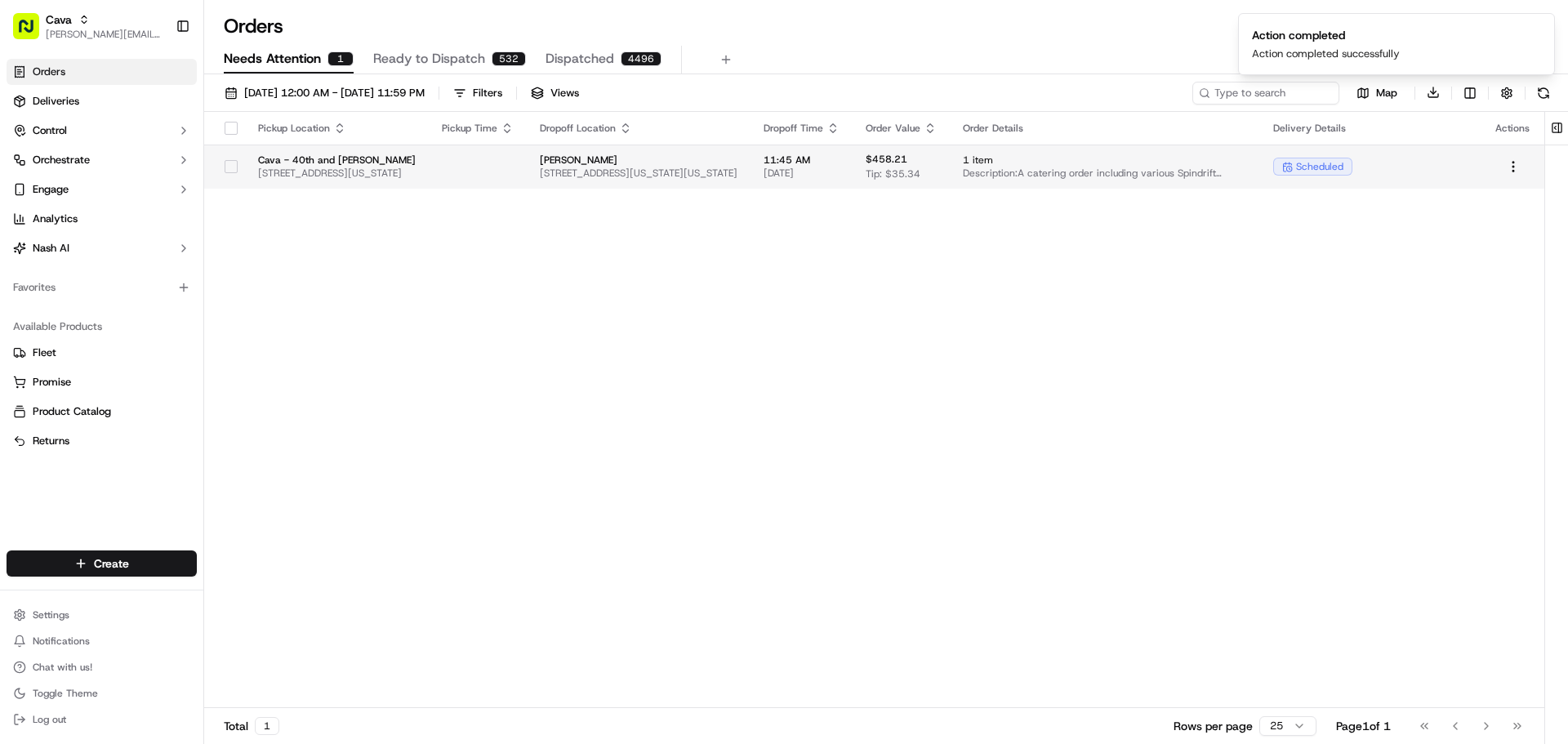
click at [378, 177] on span "[STREET_ADDRESS][US_STATE]" at bounding box center [336, 173] width 157 height 13
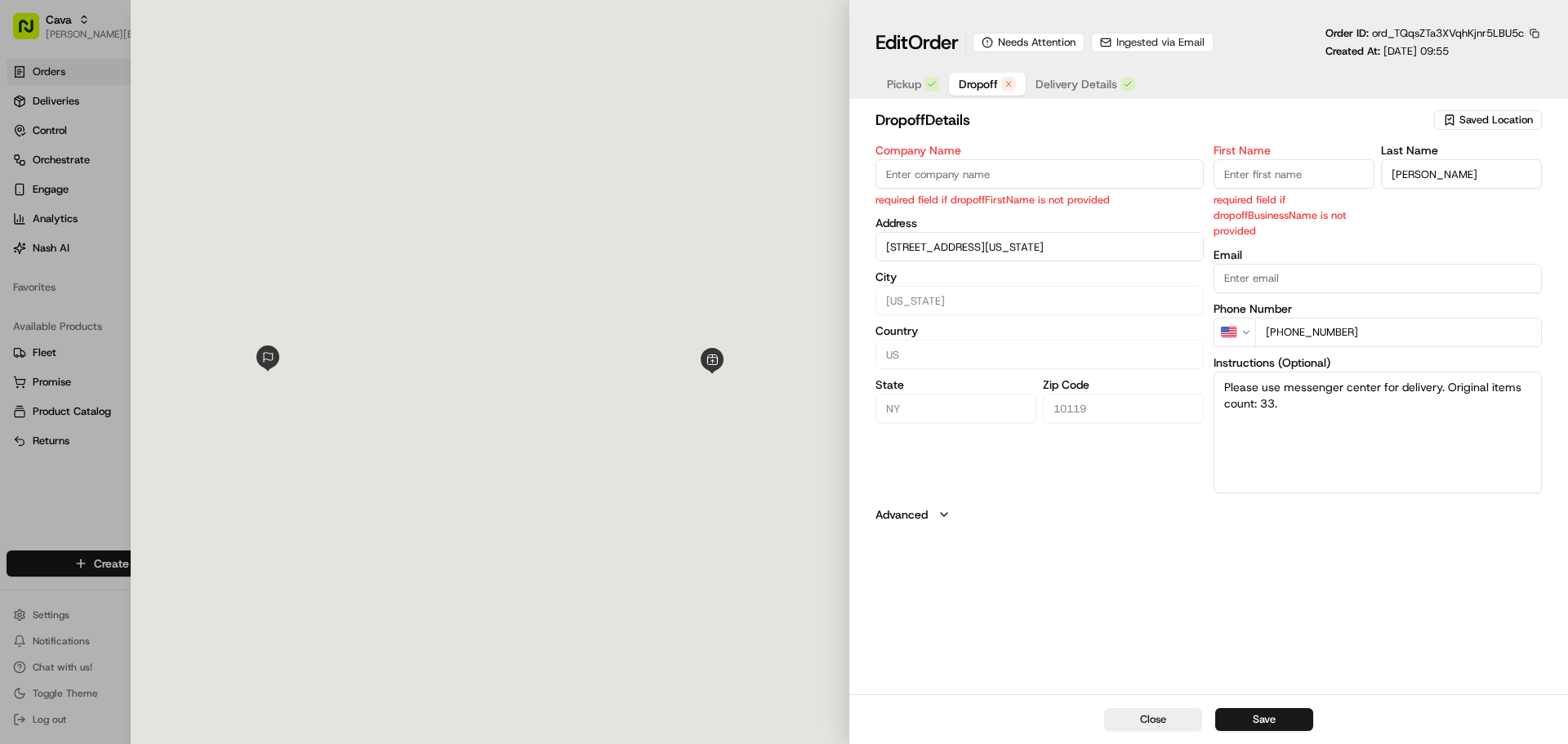
type input "[STREET_ADDRESS][US_STATE]"
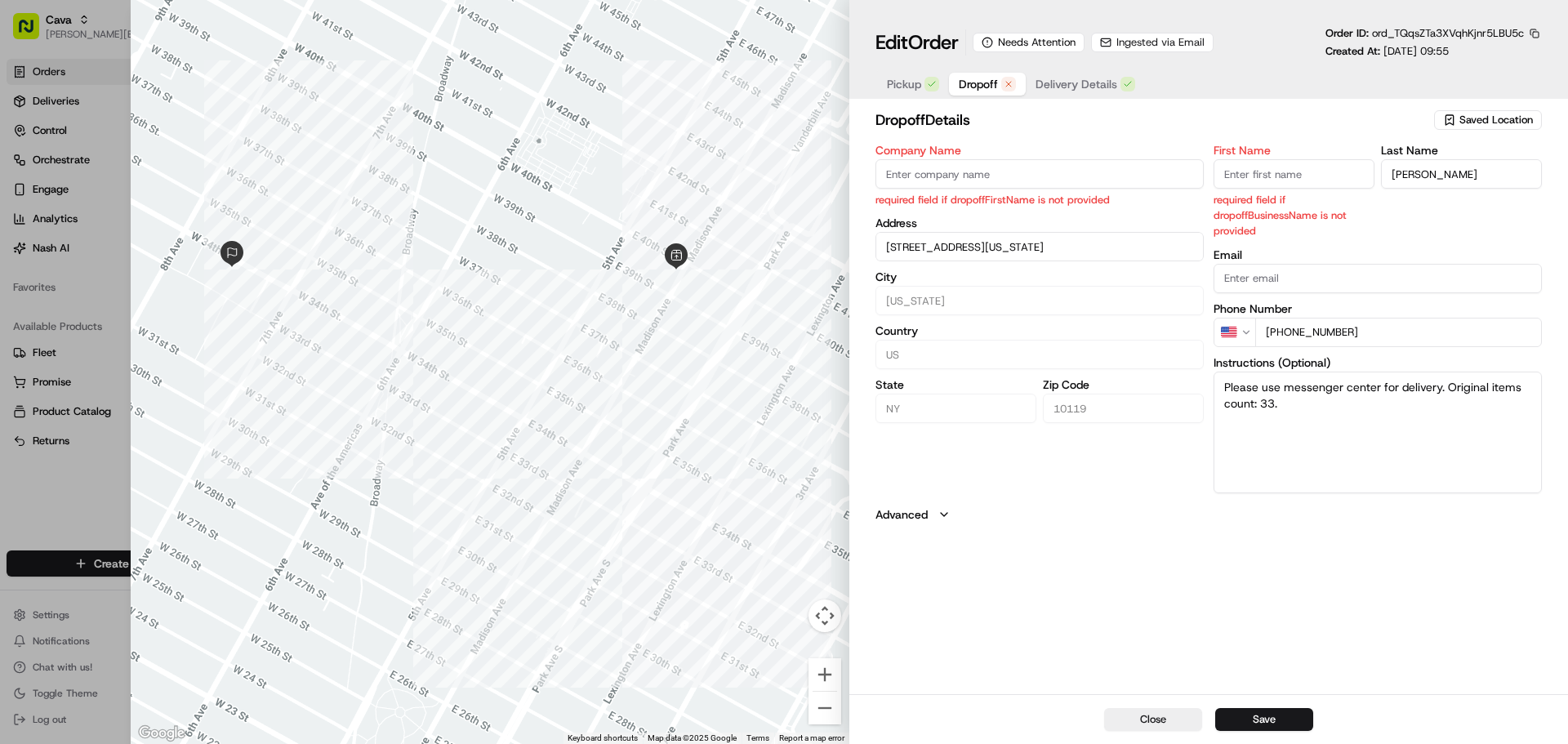
click at [1069, 80] on span "Delivery Details" at bounding box center [1076, 83] width 82 height 17
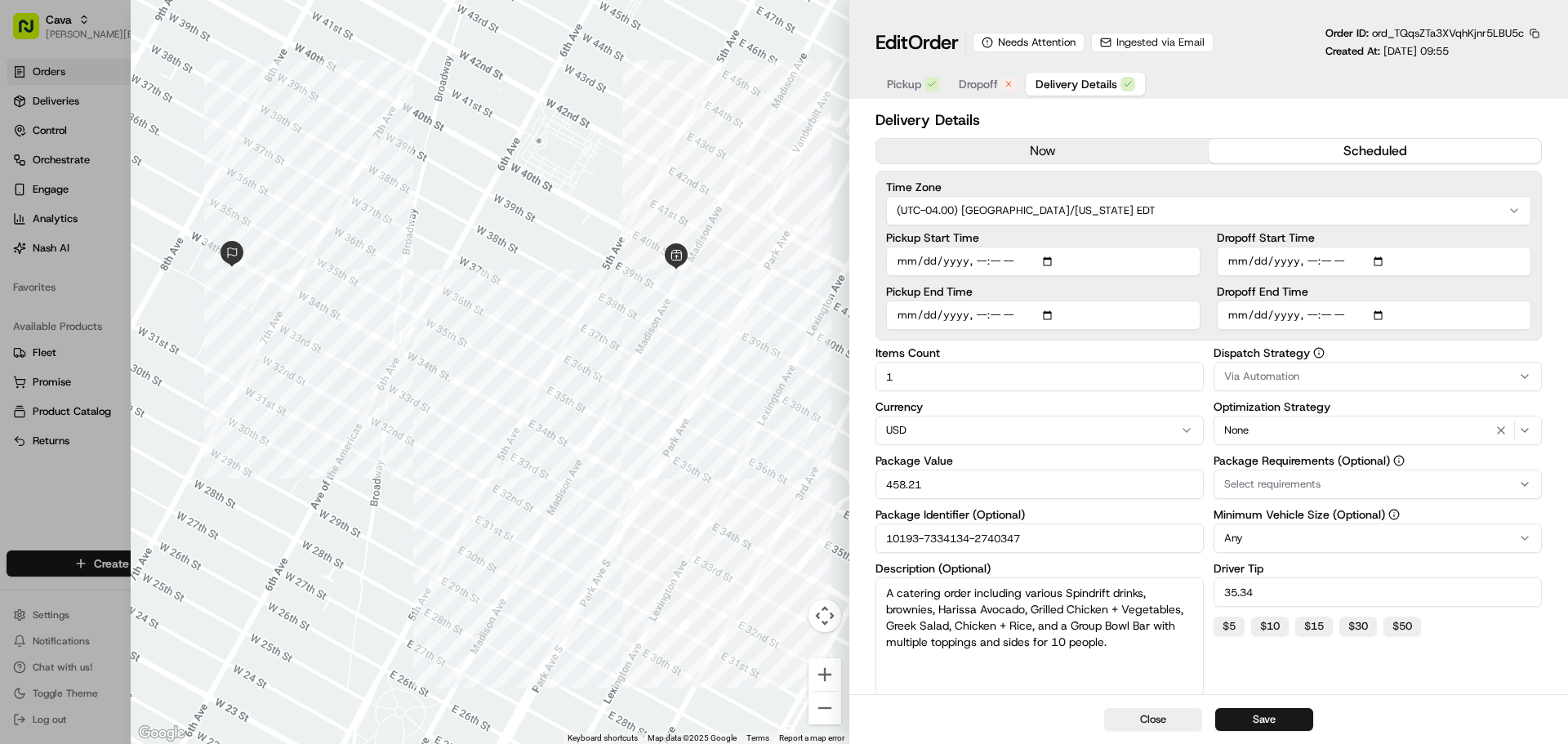
drag, startPoint x: 1045, startPoint y: 540, endPoint x: 798, endPoint y: 522, distance: 247.7
click at [798, 522] on div "Close ← Move left → Move right ↑ Move up ↓ Move down + Zoom in - Zoom out Home …" at bounding box center [849, 372] width 1437 height 744
click at [999, 87] on button "Dropoff" at bounding box center [986, 84] width 76 height 23
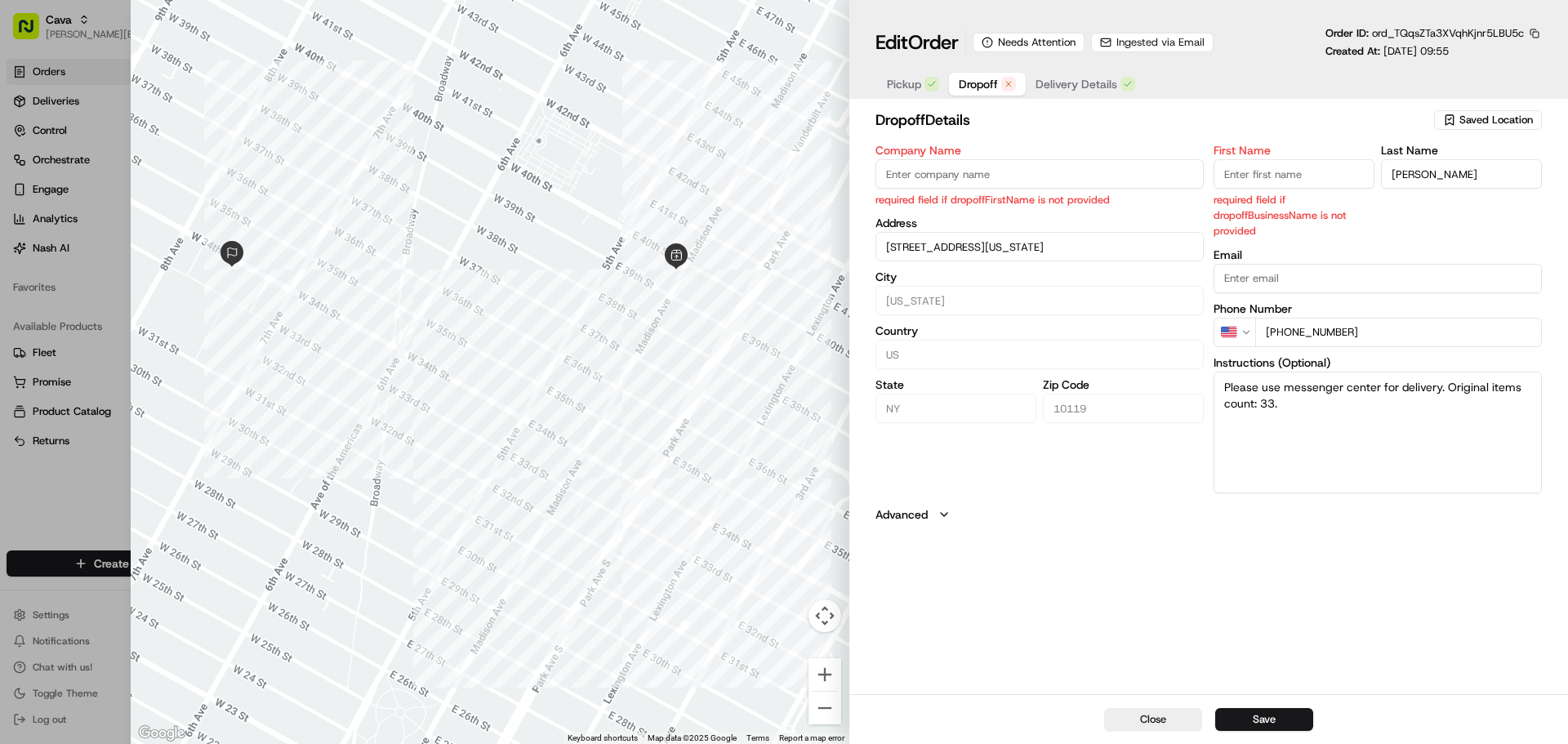
type input "[STREET_ADDRESS][US_STATE]"
click at [1015, 179] on input "Company Name" at bounding box center [1039, 173] width 329 height 29
type input "J"
type input "[STREET_ADDRESS][US_STATE]"
type input "[PERSON_NAME]"
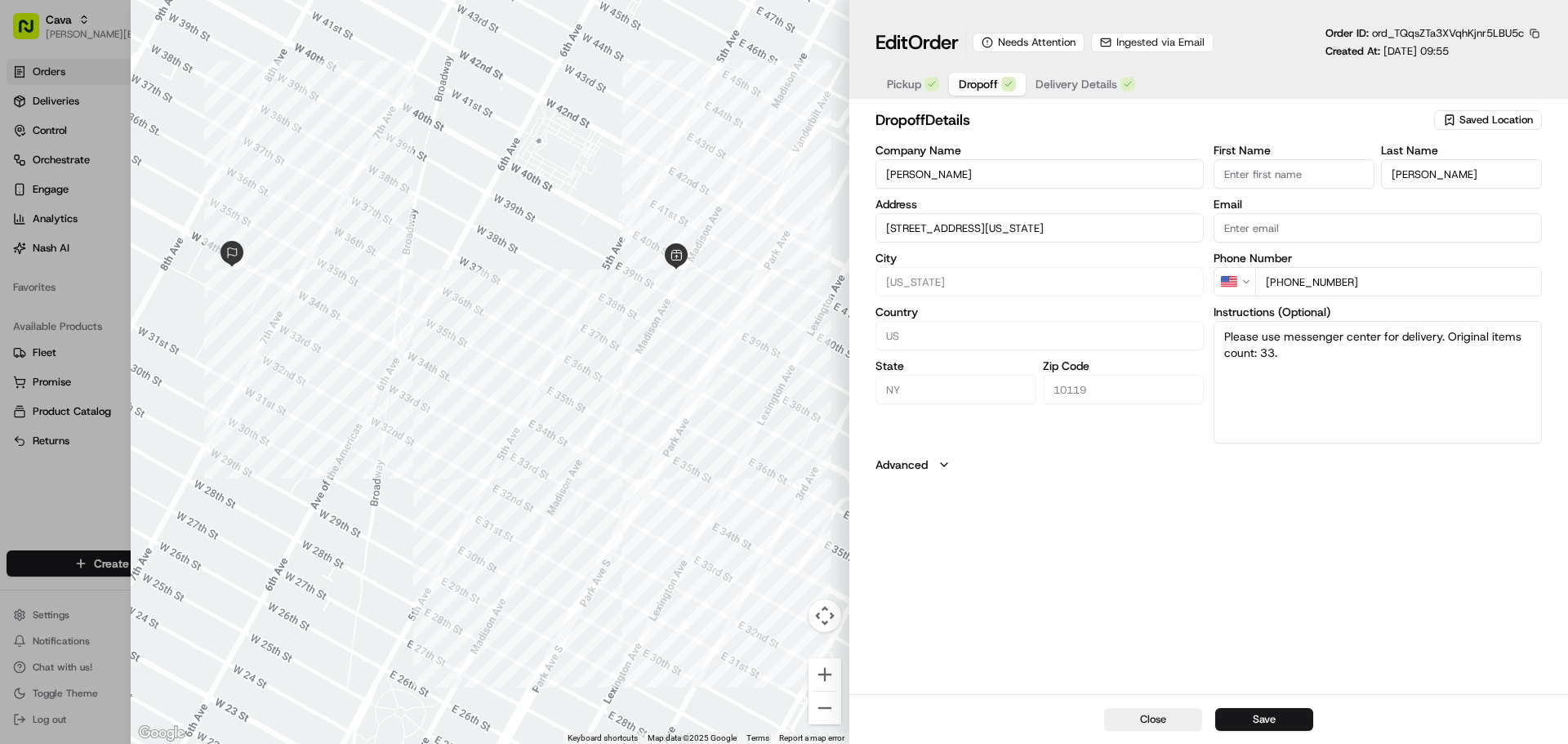
drag, startPoint x: 1226, startPoint y: 158, endPoint x: 1236, endPoint y: 168, distance: 14.1
click at [1236, 168] on div "First Name" at bounding box center [1293, 167] width 161 height 44
click at [1248, 169] on input "First Name" at bounding box center [1293, 173] width 161 height 29
paste input "[PERSON_NAME]"
type input "[STREET_ADDRESS][US_STATE]"
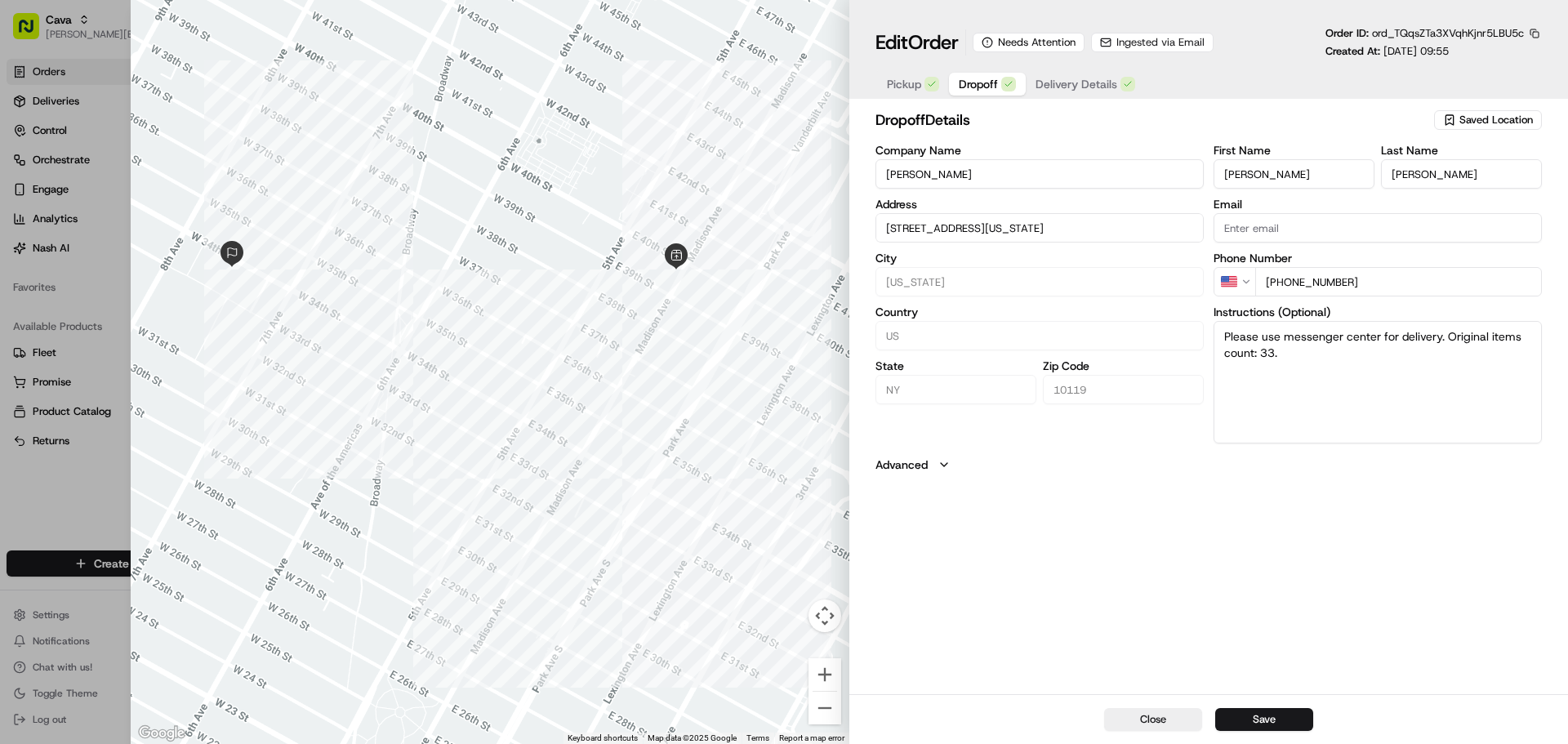
type input "[PERSON_NAME]"
click at [1427, 174] on input "[PERSON_NAME]" at bounding box center [1461, 173] width 161 height 29
click at [1301, 178] on div "First Name [PERSON_NAME] Last Name [PERSON_NAME]" at bounding box center [1377, 167] width 329 height 44
paste input "[PERSON_NAME]"
type input "[STREET_ADDRESS][US_STATE]"
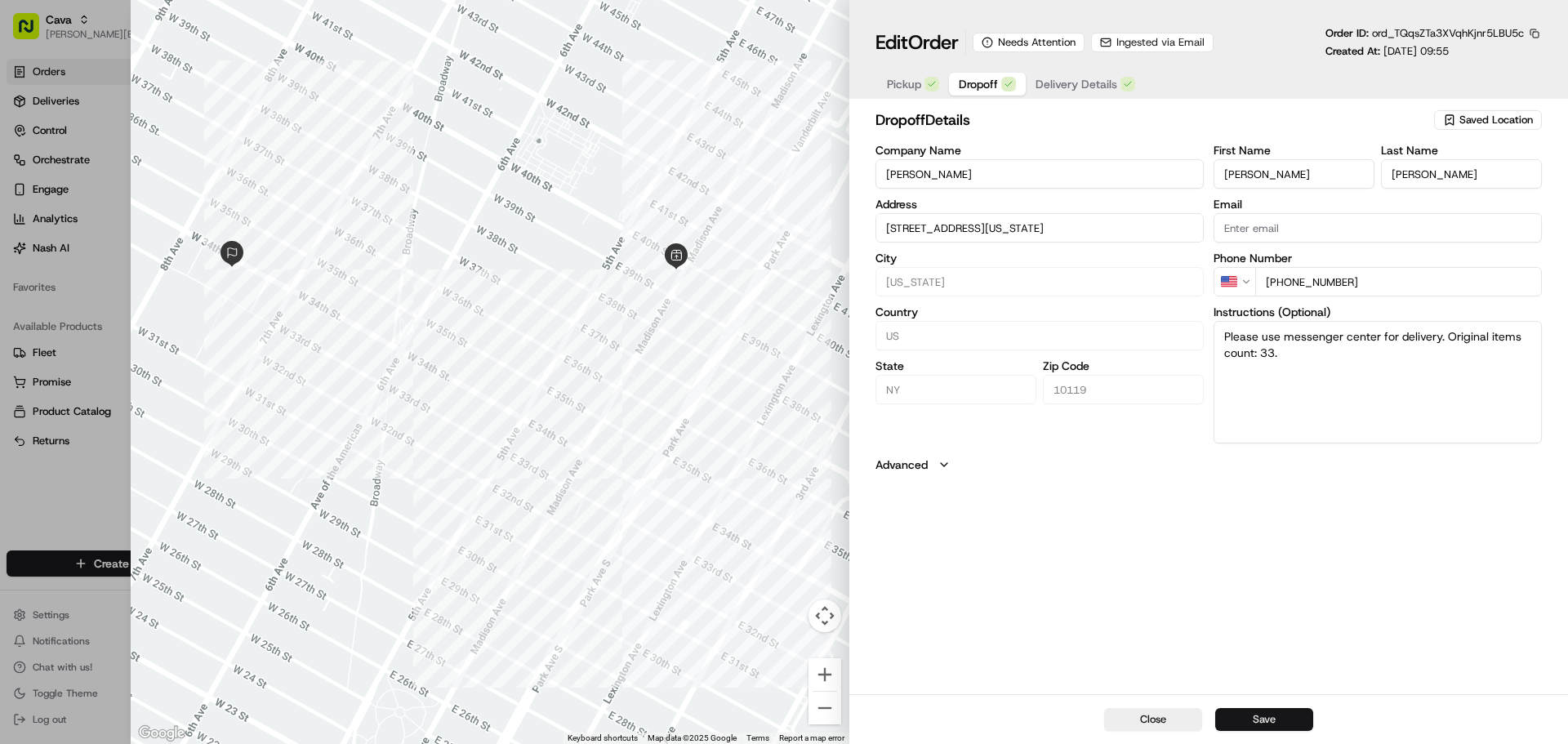
type input "[PERSON_NAME]"
click at [1277, 715] on button "Save" at bounding box center [1264, 719] width 98 height 23
type input "[STREET_ADDRESS][US_STATE]"
type input "+1"
